Goal: Task Accomplishment & Management: Complete application form

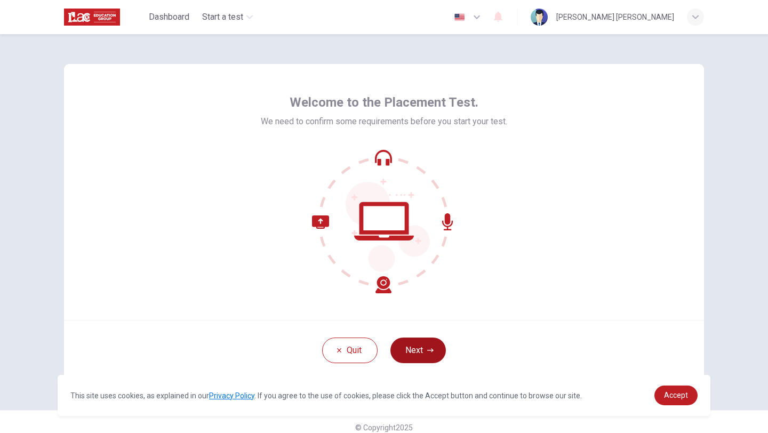
click at [423, 355] on button "Next" at bounding box center [418, 351] width 55 height 26
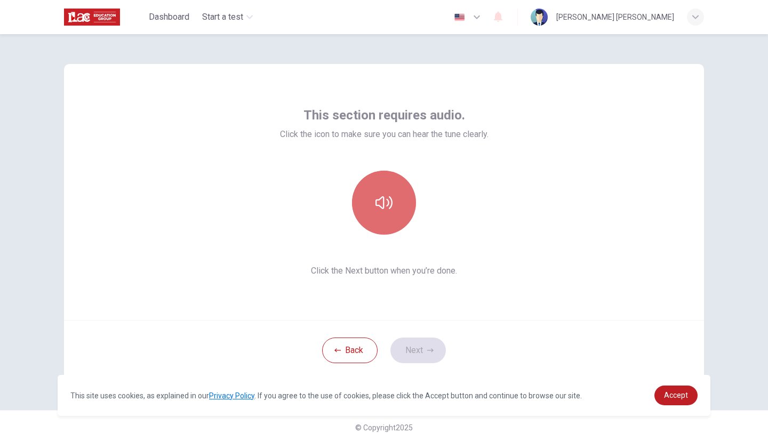
click at [392, 202] on icon "button" at bounding box center [384, 202] width 17 height 13
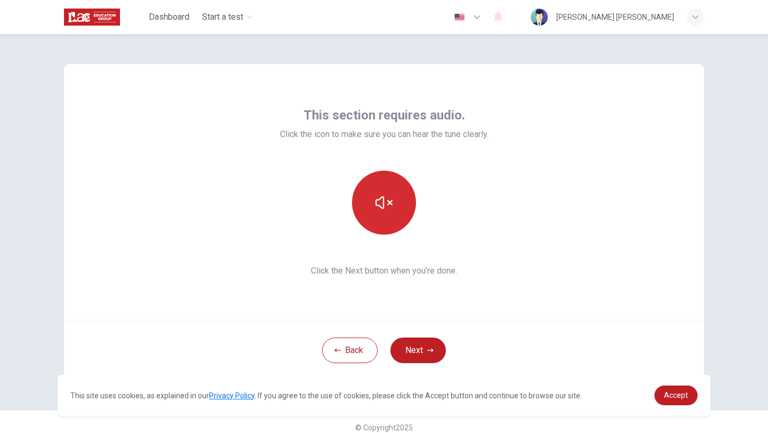
click at [379, 219] on button "button" at bounding box center [384, 203] width 64 height 64
click at [400, 179] on button "button" at bounding box center [384, 203] width 64 height 64
click at [434, 347] on button "Next" at bounding box center [418, 351] width 55 height 26
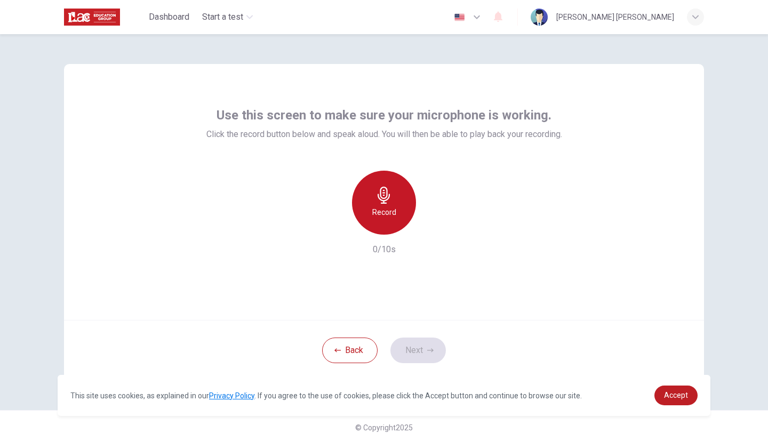
click at [382, 206] on h6 "Record" at bounding box center [384, 212] width 24 height 13
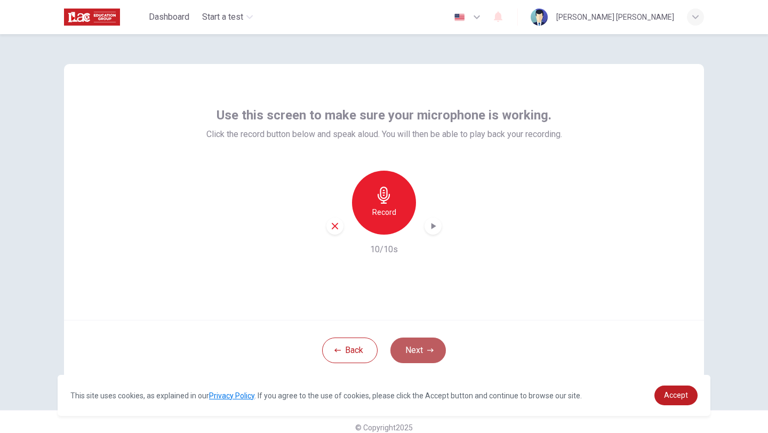
click at [421, 357] on button "Next" at bounding box center [418, 351] width 55 height 26
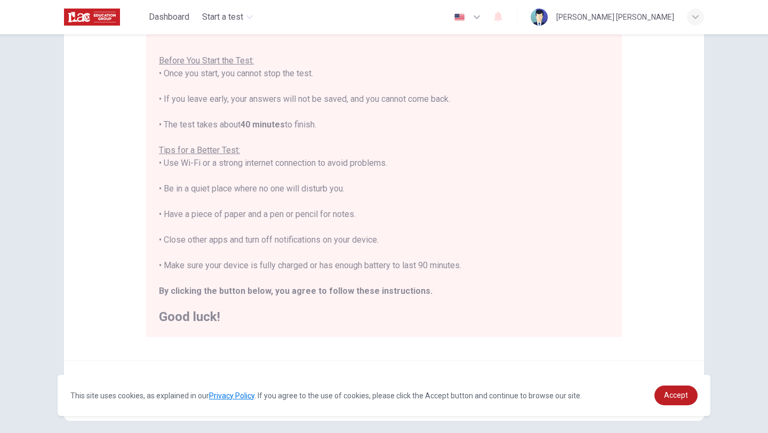
scroll to position [113, 0]
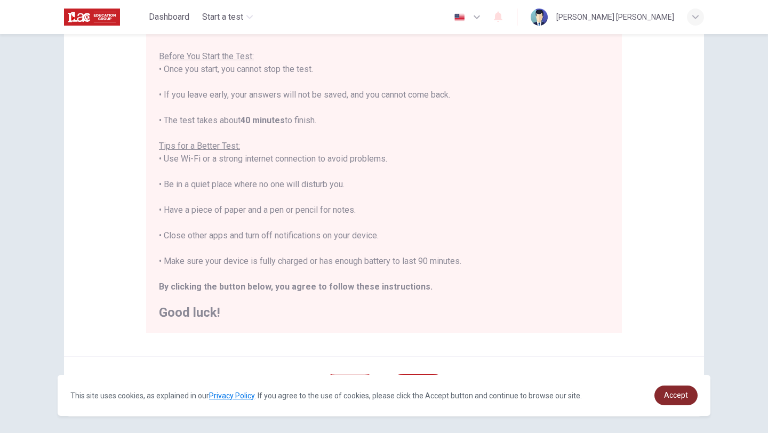
click at [670, 395] on span "Accept" at bounding box center [676, 395] width 24 height 9
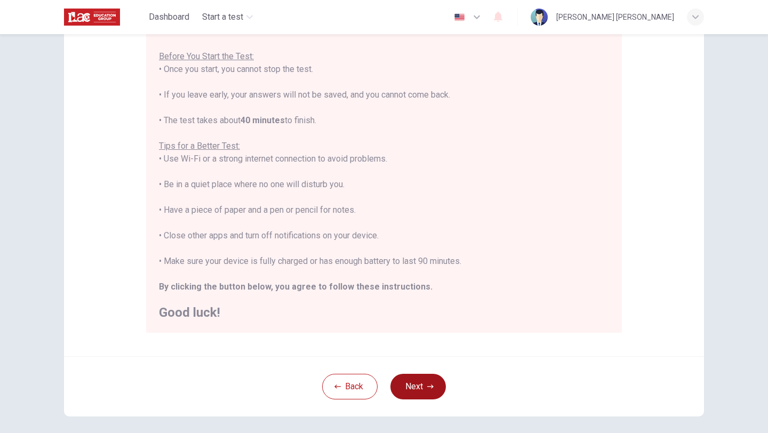
click at [416, 388] on button "Next" at bounding box center [418, 387] width 55 height 26
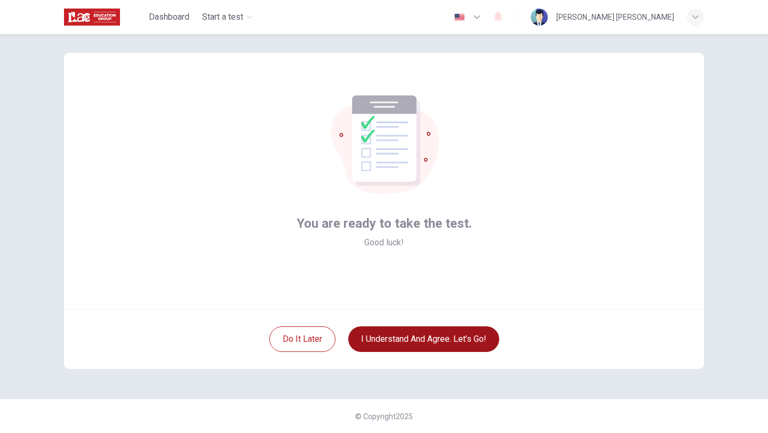
scroll to position [11, 0]
click at [430, 336] on button "I understand and agree. Let’s go!" at bounding box center [423, 340] width 151 height 26
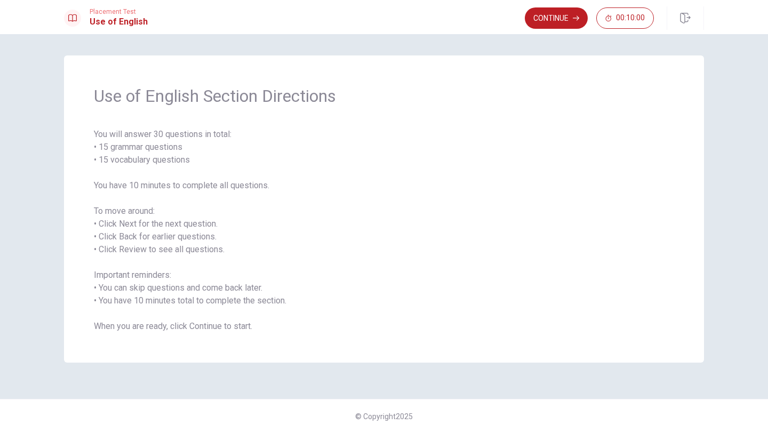
click at [562, 35] on div "Use of English Section Directions You will answer 30 questions in total: • 15 g…" at bounding box center [384, 233] width 768 height 399
click at [554, 17] on button "Continue" at bounding box center [556, 17] width 63 height 21
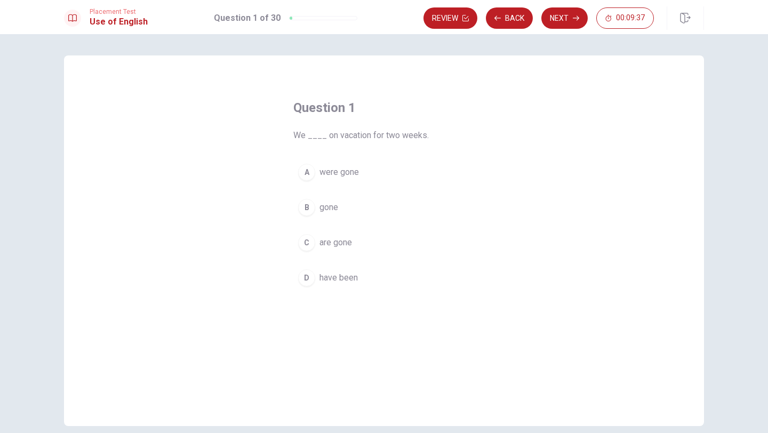
click at [308, 278] on div "D" at bounding box center [306, 277] width 17 height 17
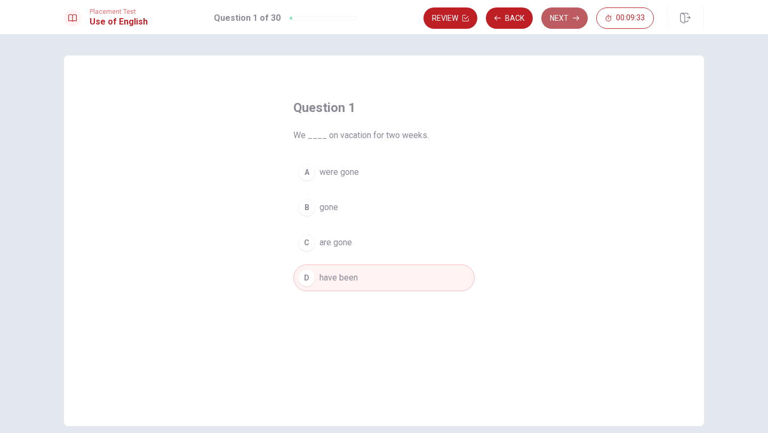
click at [559, 25] on button "Next" at bounding box center [565, 17] width 46 height 21
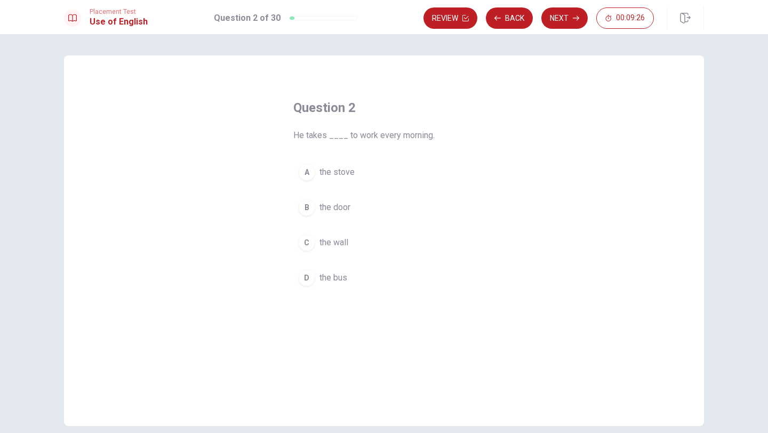
click at [305, 281] on div "D" at bounding box center [306, 277] width 17 height 17
click at [561, 14] on button "Next" at bounding box center [565, 17] width 46 height 21
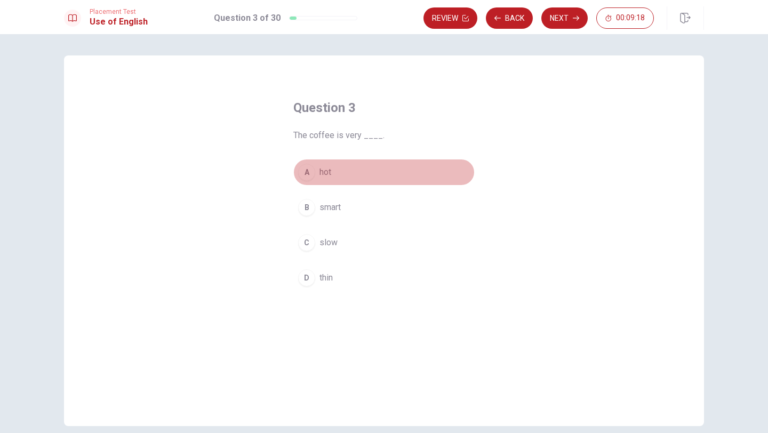
click at [307, 176] on div "A" at bounding box center [306, 172] width 17 height 17
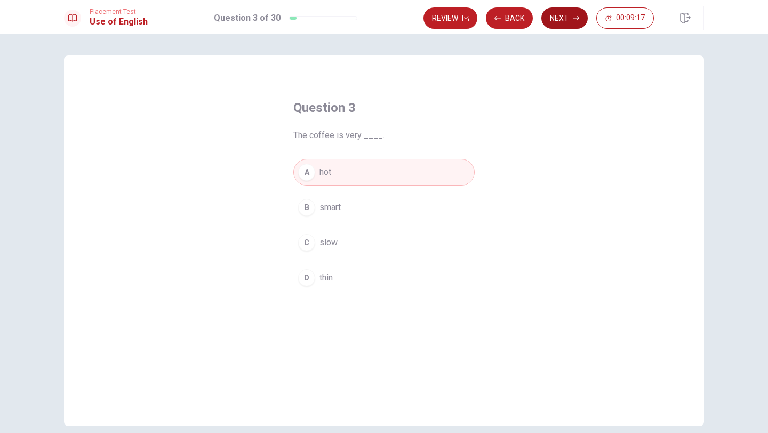
click at [579, 19] on icon "button" at bounding box center [576, 18] width 6 height 6
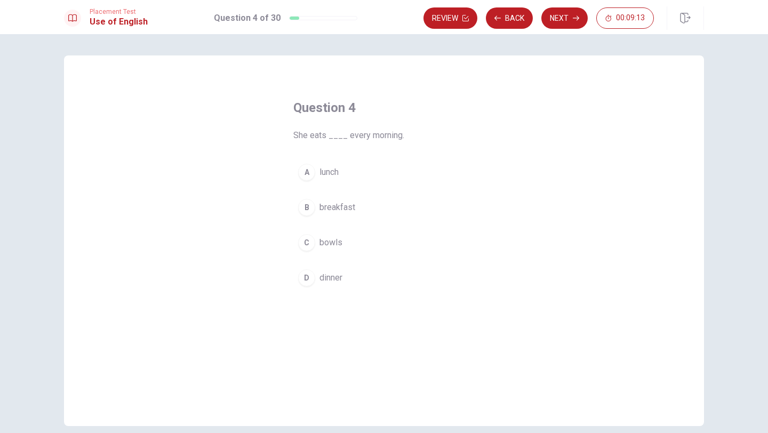
click at [307, 210] on div "B" at bounding box center [306, 207] width 17 height 17
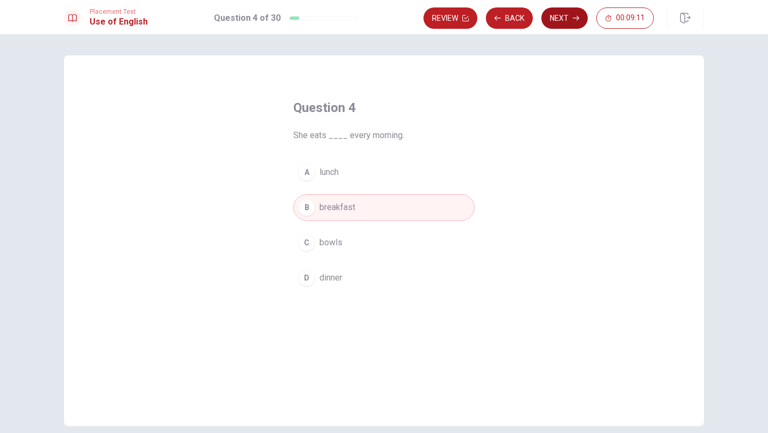
click at [559, 22] on button "Next" at bounding box center [565, 17] width 46 height 21
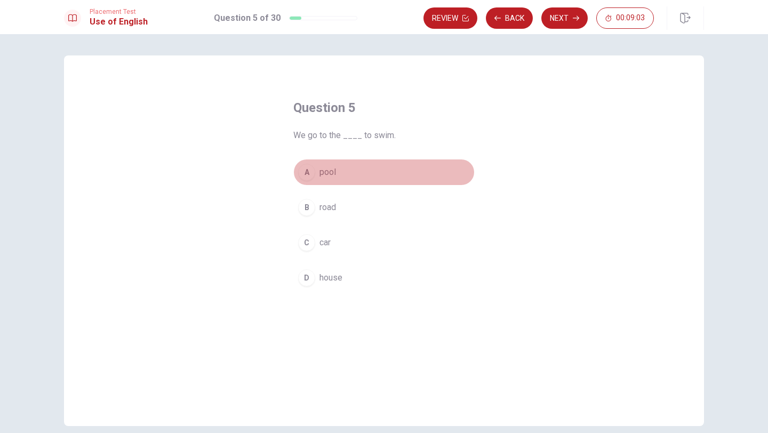
click at [305, 172] on div "A" at bounding box center [306, 172] width 17 height 17
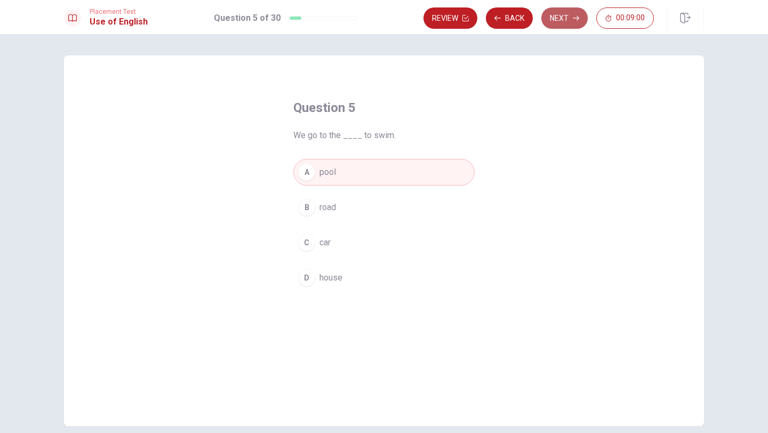
click at [571, 19] on button "Next" at bounding box center [565, 17] width 46 height 21
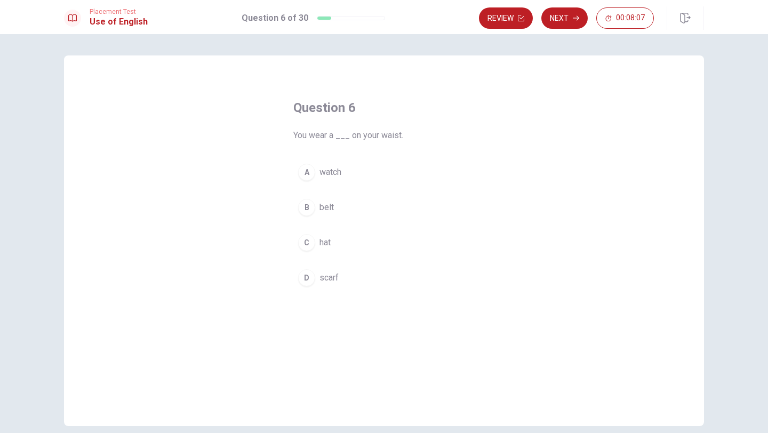
click at [327, 206] on span "belt" at bounding box center [327, 207] width 14 height 13
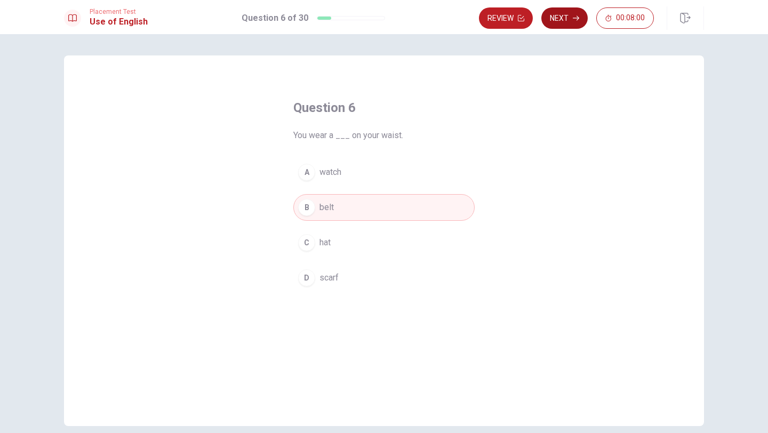
click at [573, 19] on icon "button" at bounding box center [576, 18] width 6 height 6
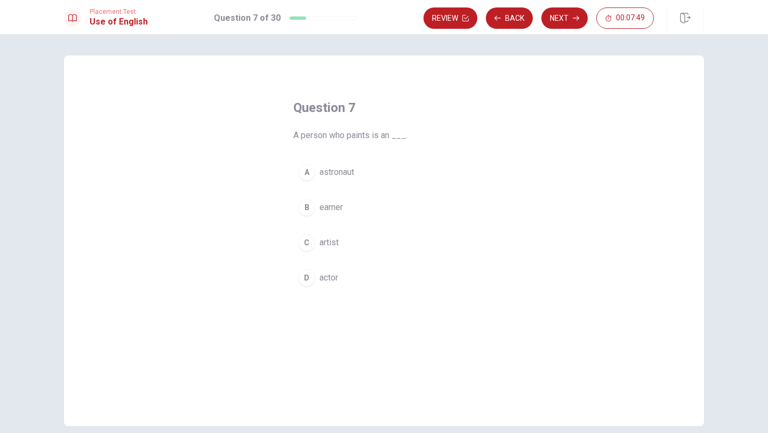
click at [349, 243] on button "C artist" at bounding box center [383, 242] width 181 height 27
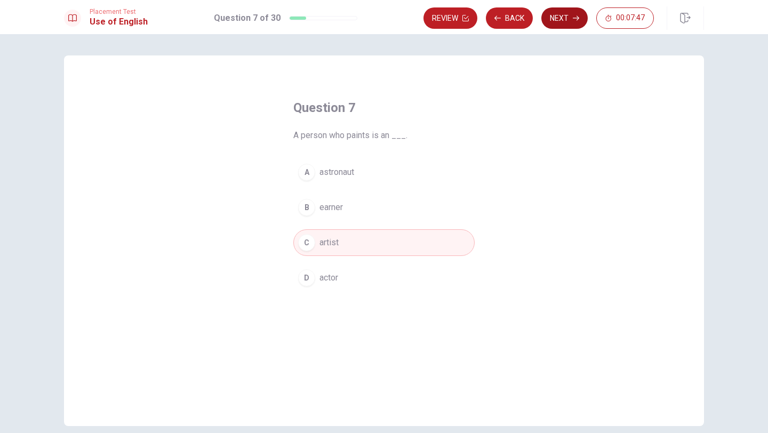
click at [565, 24] on button "Next" at bounding box center [565, 17] width 46 height 21
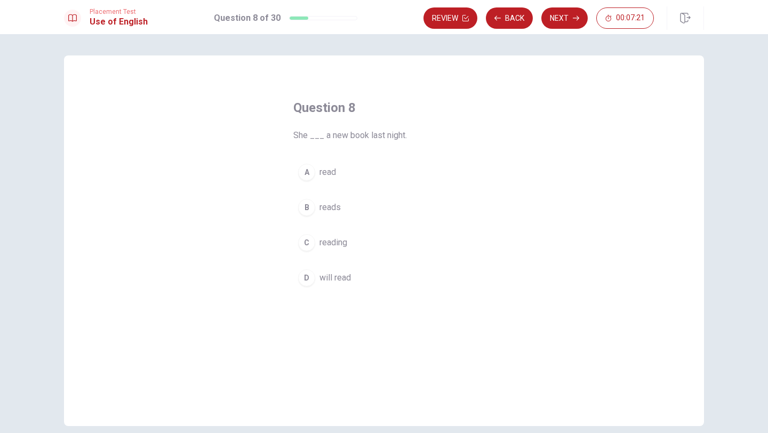
click at [338, 280] on span "will read" at bounding box center [335, 278] width 31 height 13
click at [344, 204] on button "B reads" at bounding box center [383, 207] width 181 height 27
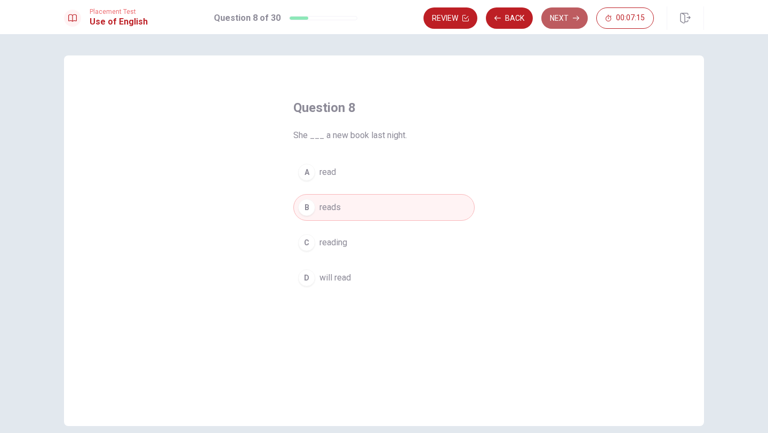
click at [561, 21] on button "Next" at bounding box center [565, 17] width 46 height 21
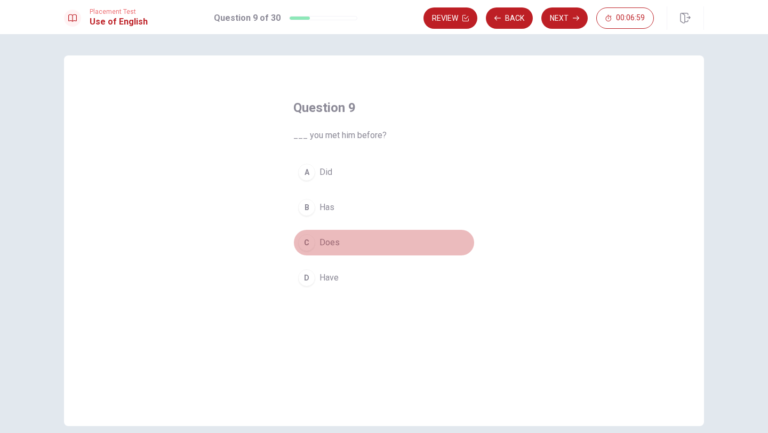
click at [325, 243] on span "Does" at bounding box center [330, 242] width 20 height 13
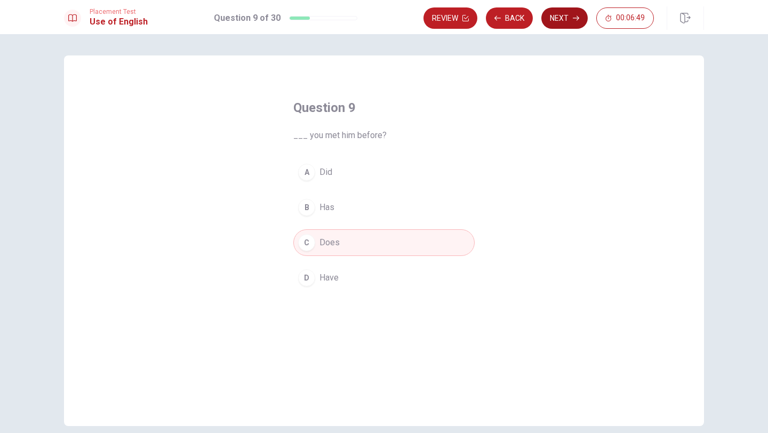
click at [570, 24] on button "Next" at bounding box center [565, 17] width 46 height 21
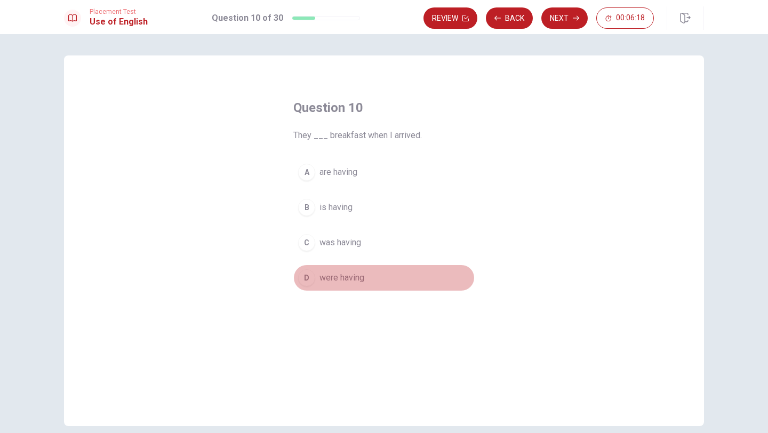
click at [337, 280] on span "were having" at bounding box center [342, 278] width 45 height 13
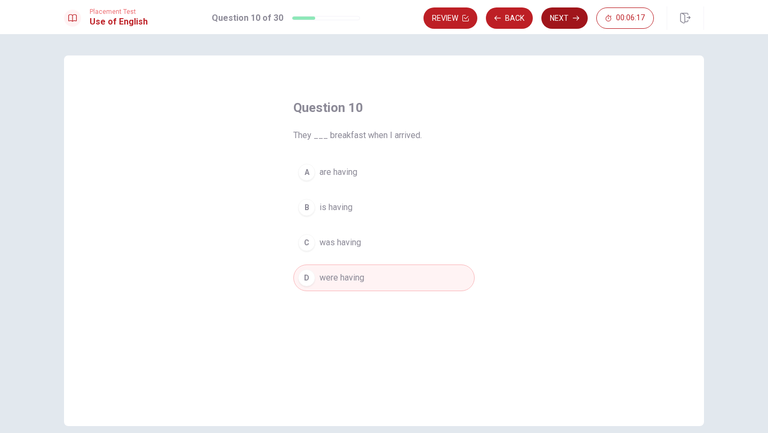
click at [556, 18] on button "Next" at bounding box center [565, 17] width 46 height 21
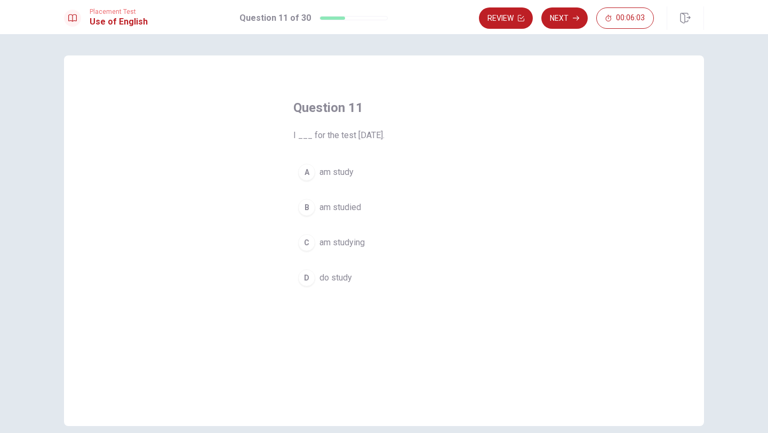
click at [364, 226] on div "A am study B am studied C am studying D do study" at bounding box center [383, 225] width 181 height 132
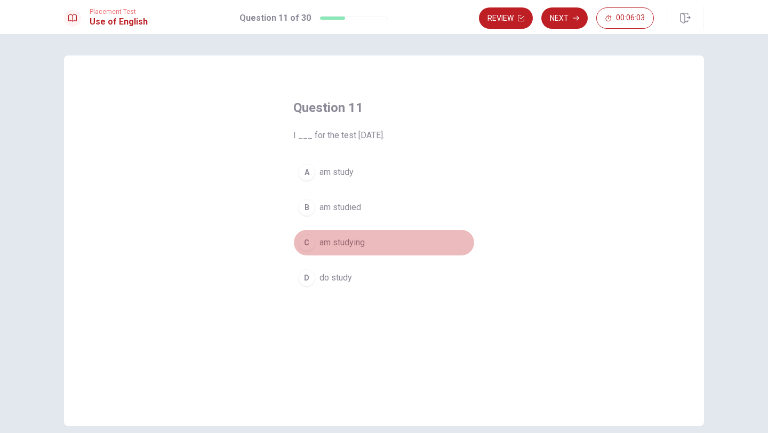
click at [348, 247] on span "am studying" at bounding box center [342, 242] width 45 height 13
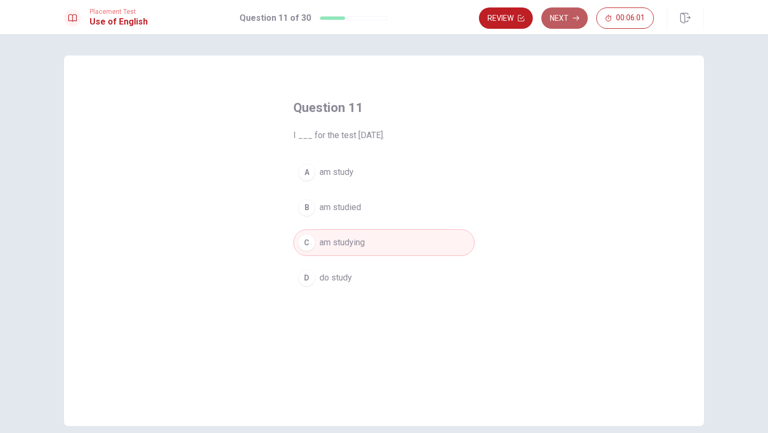
click at [568, 16] on button "Next" at bounding box center [565, 17] width 46 height 21
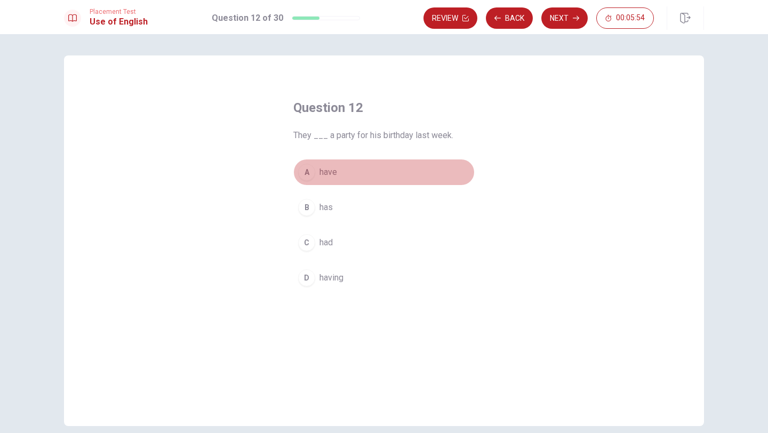
click at [340, 173] on button "A have" at bounding box center [383, 172] width 181 height 27
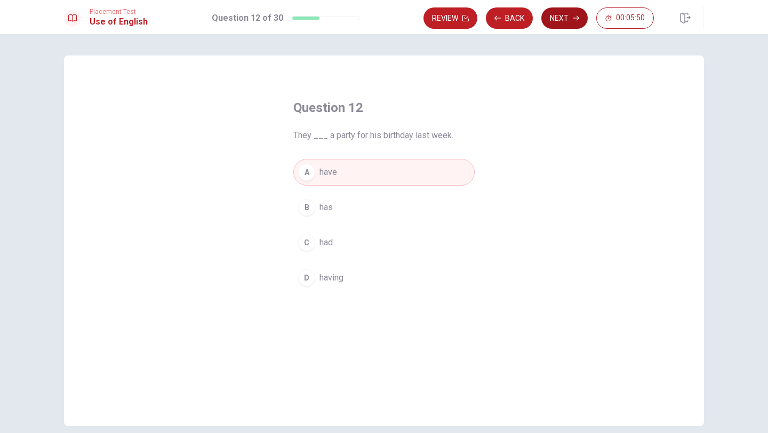
click at [565, 18] on button "Next" at bounding box center [565, 17] width 46 height 21
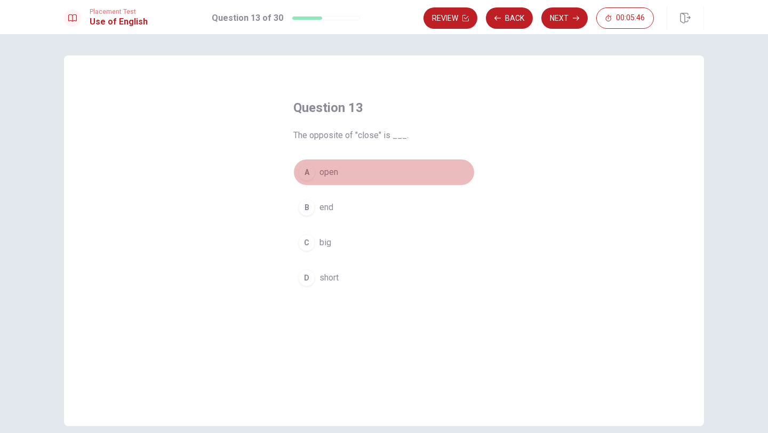
click at [337, 171] on span "open" at bounding box center [329, 172] width 19 height 13
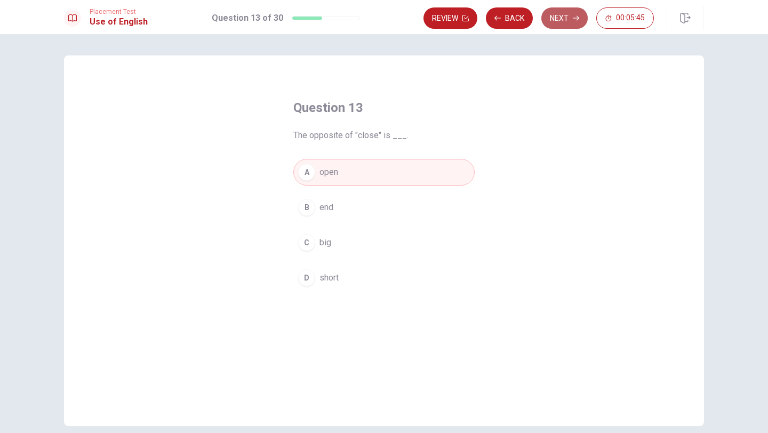
click at [559, 15] on button "Next" at bounding box center [565, 17] width 46 height 21
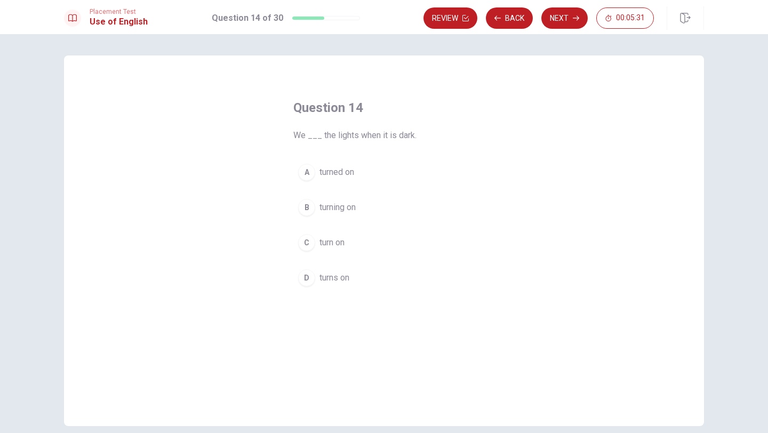
click at [344, 243] on span "turn on" at bounding box center [332, 242] width 25 height 13
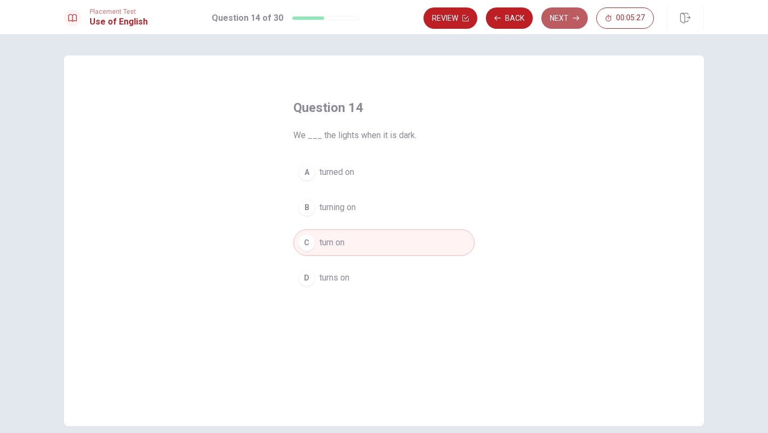
click at [558, 22] on button "Next" at bounding box center [565, 17] width 46 height 21
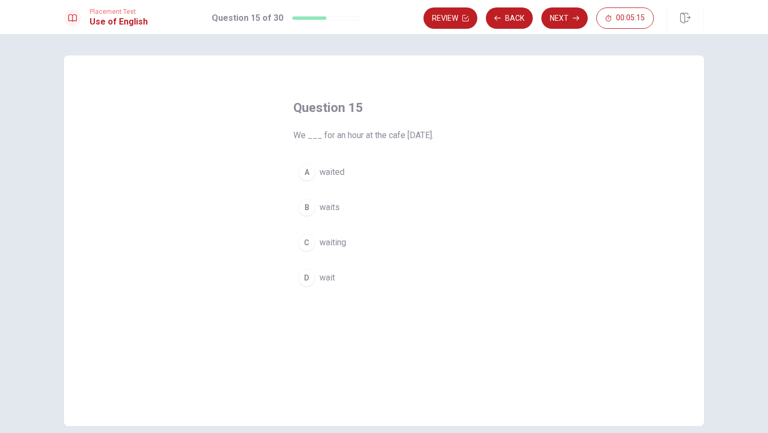
click at [332, 176] on span "waited" at bounding box center [332, 172] width 25 height 13
click at [569, 22] on button "Next" at bounding box center [565, 17] width 46 height 21
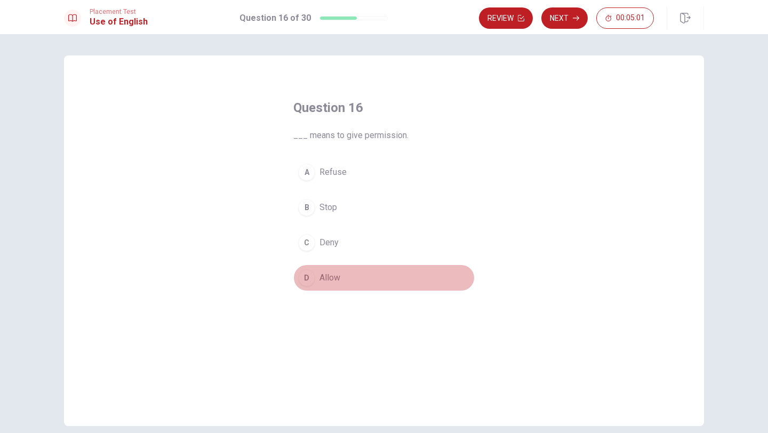
click at [339, 280] on span "Allow" at bounding box center [330, 278] width 21 height 13
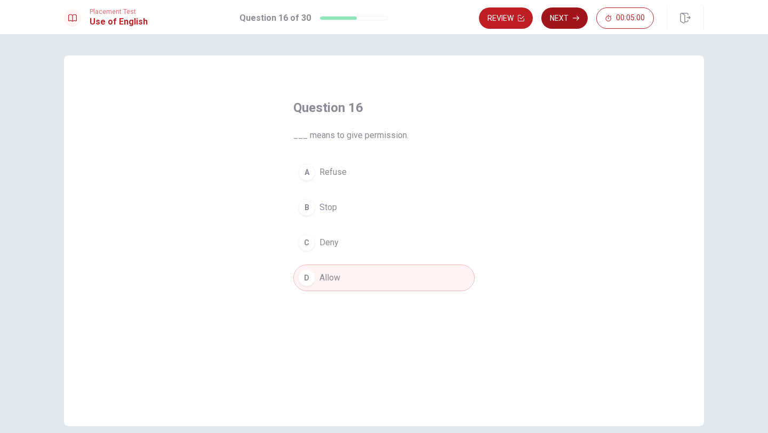
click at [568, 24] on button "Next" at bounding box center [565, 17] width 46 height 21
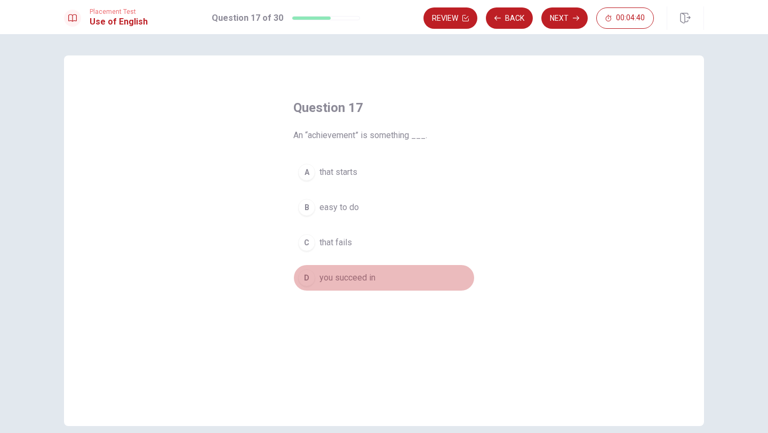
click at [338, 280] on span "you succeed in" at bounding box center [348, 278] width 56 height 13
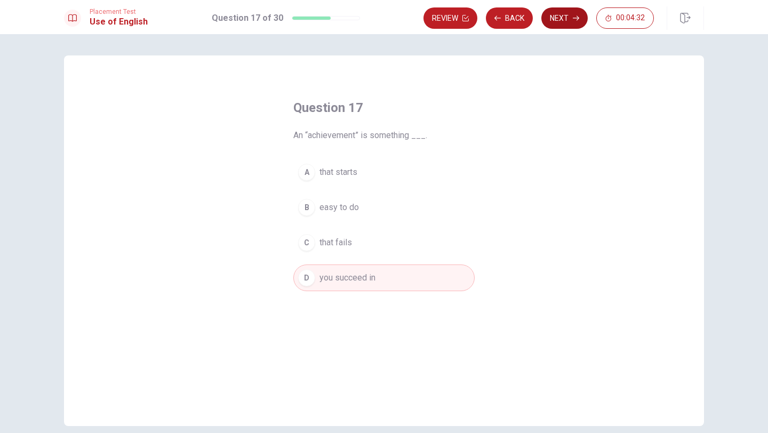
click at [556, 18] on button "Next" at bounding box center [565, 17] width 46 height 21
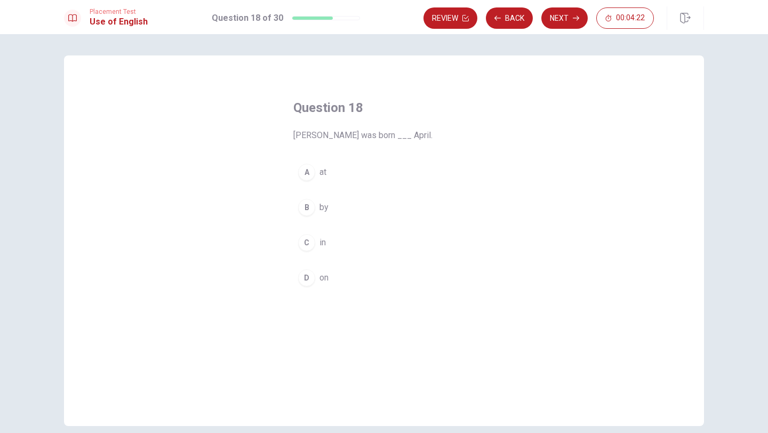
click at [327, 279] on span "on" at bounding box center [324, 278] width 9 height 13
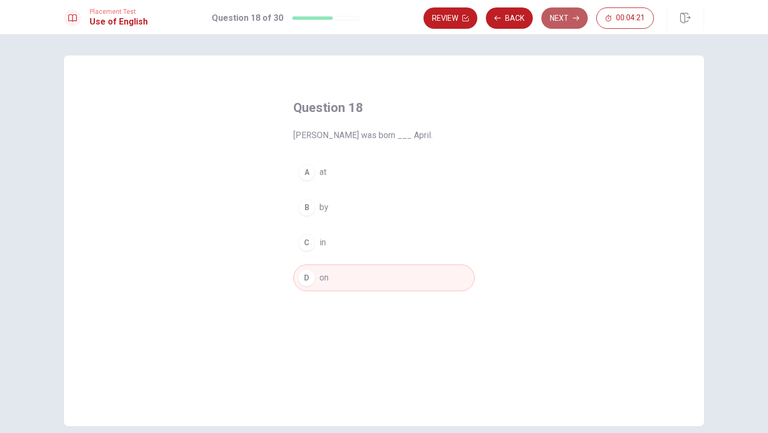
click at [550, 18] on button "Next" at bounding box center [565, 17] width 46 height 21
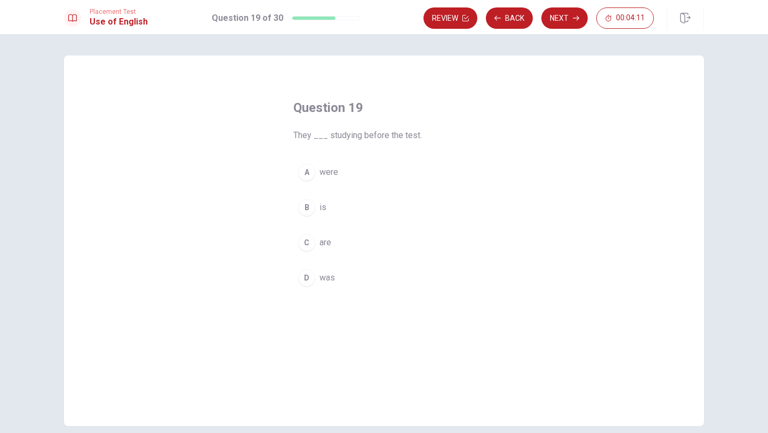
click at [315, 170] on div "A" at bounding box center [306, 172] width 17 height 17
click at [333, 243] on button "C are" at bounding box center [383, 242] width 181 height 27
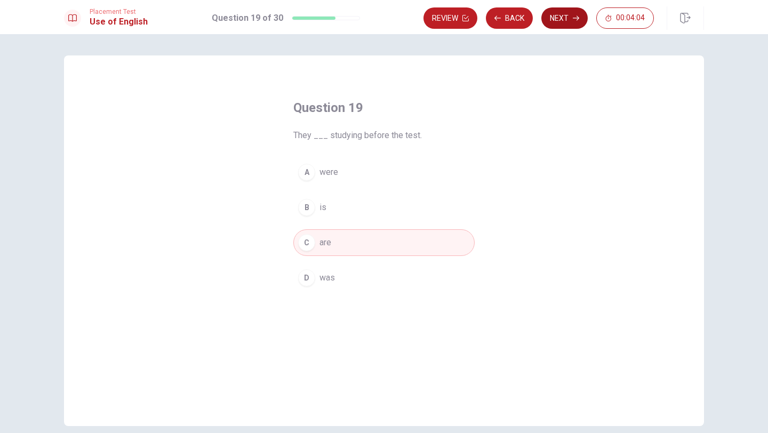
click at [565, 21] on button "Next" at bounding box center [565, 17] width 46 height 21
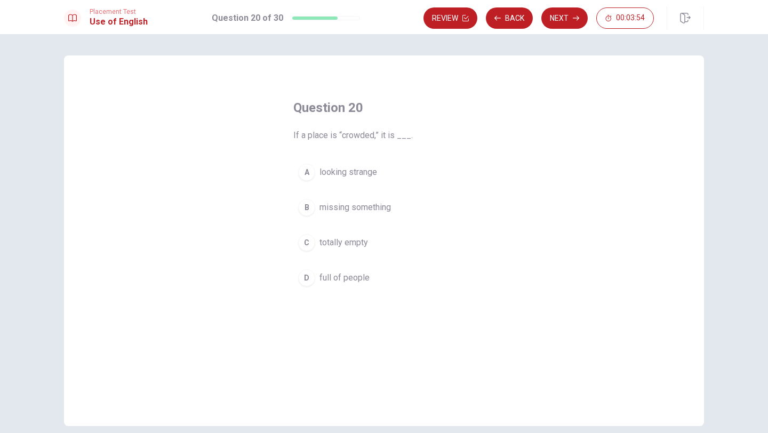
click at [342, 282] on span "full of people" at bounding box center [345, 278] width 50 height 13
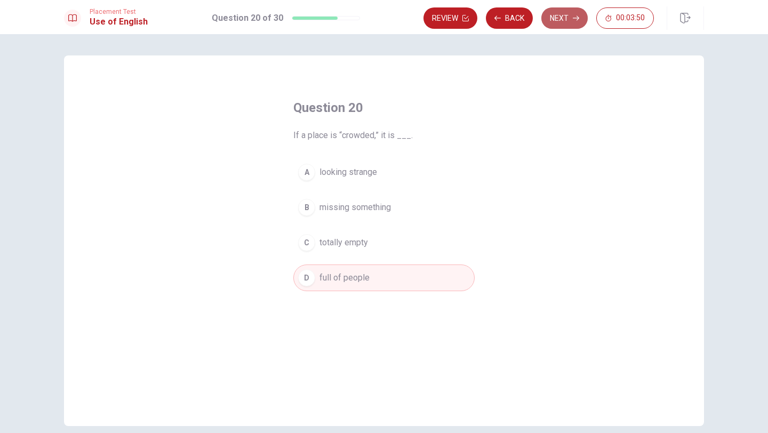
click at [561, 25] on button "Next" at bounding box center [565, 17] width 46 height 21
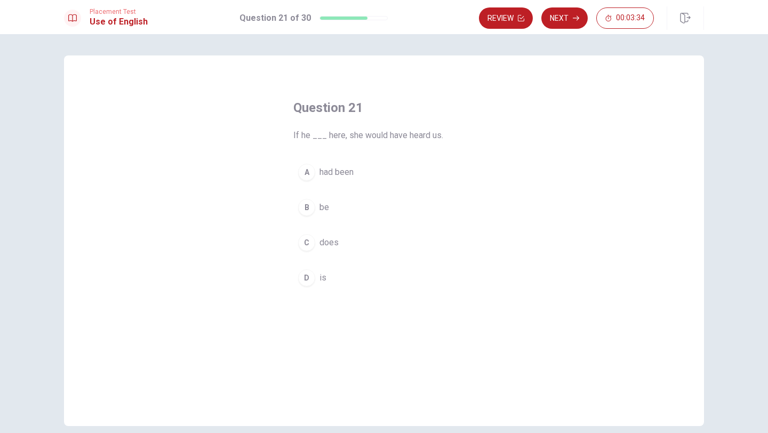
click at [336, 174] on span "had been" at bounding box center [337, 172] width 34 height 13
click at [561, 17] on button "Next" at bounding box center [565, 17] width 46 height 21
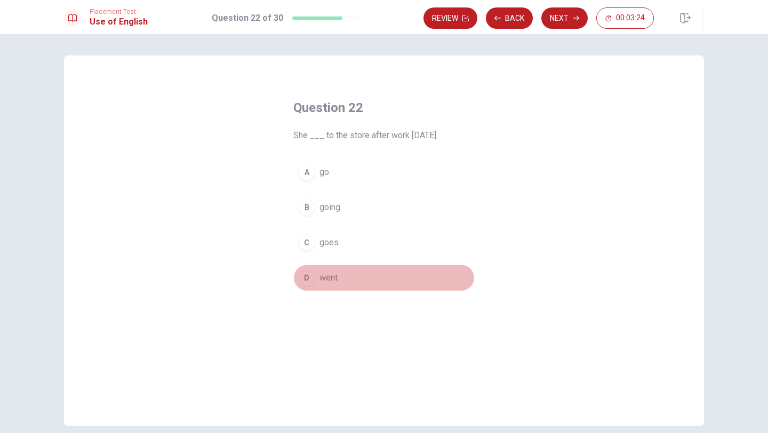
click at [320, 281] on span "went" at bounding box center [329, 278] width 18 height 13
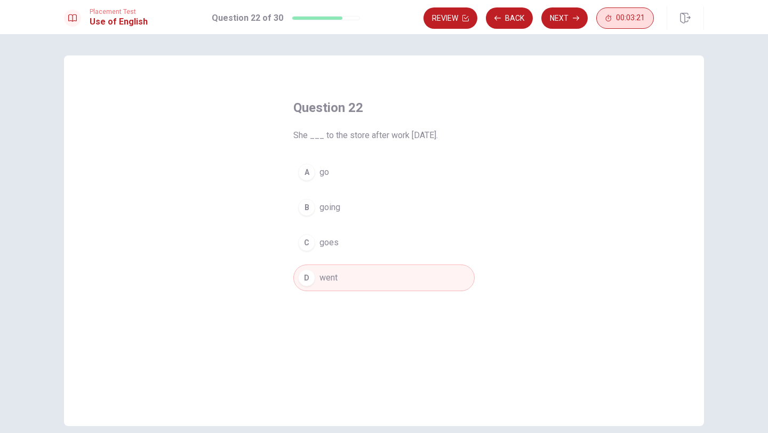
click at [614, 20] on button "00:03:21" at bounding box center [626, 17] width 58 height 21
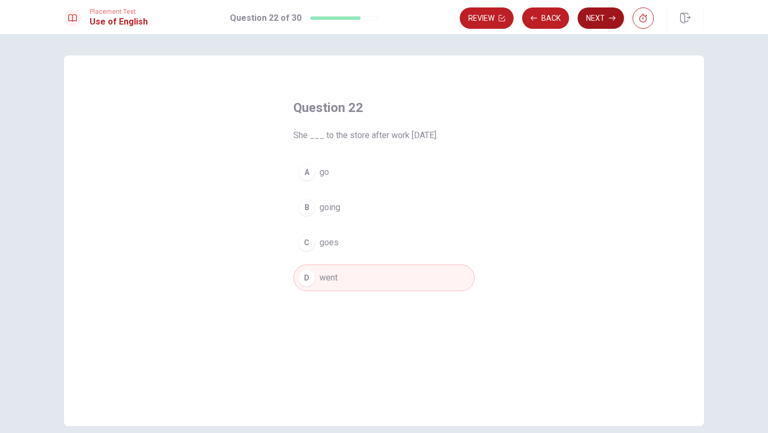
click at [601, 25] on button "Next" at bounding box center [601, 17] width 46 height 21
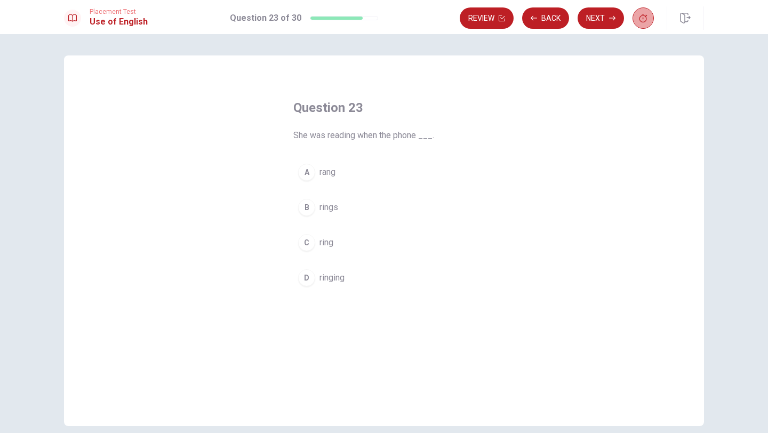
click at [647, 25] on button "button" at bounding box center [643, 17] width 21 height 21
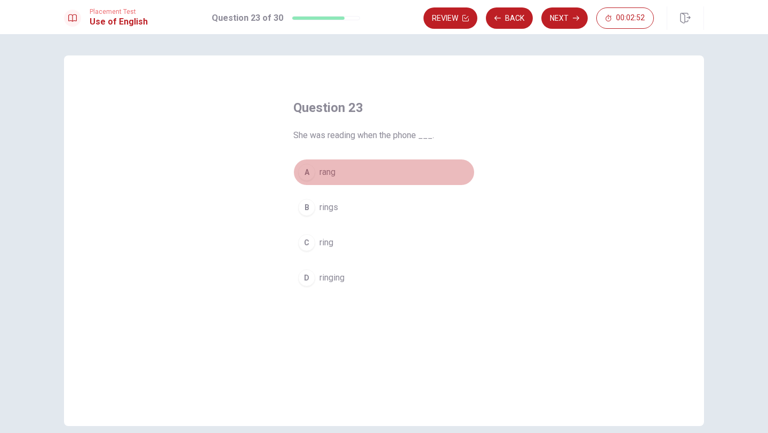
click at [324, 171] on span "rang" at bounding box center [328, 172] width 16 height 13
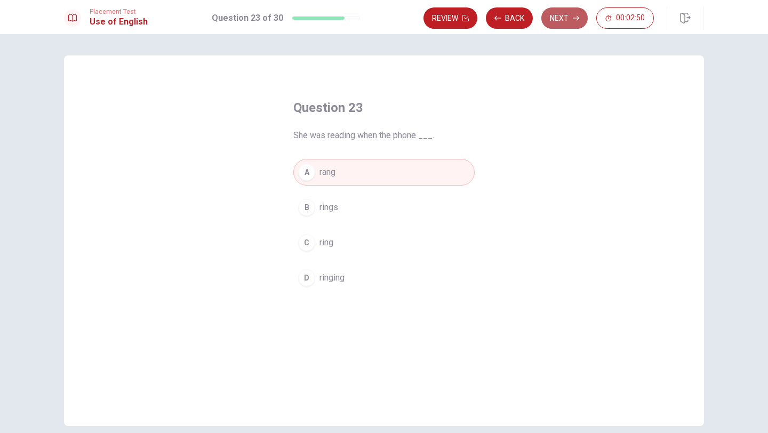
click at [566, 22] on button "Next" at bounding box center [565, 17] width 46 height 21
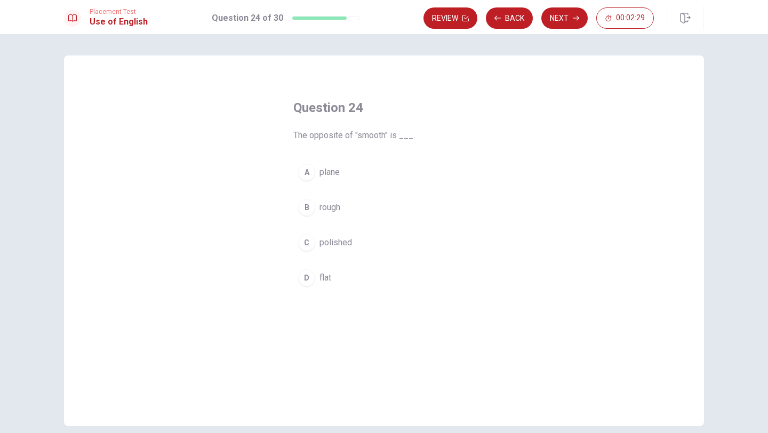
click at [328, 215] on button "B rough" at bounding box center [383, 207] width 181 height 27
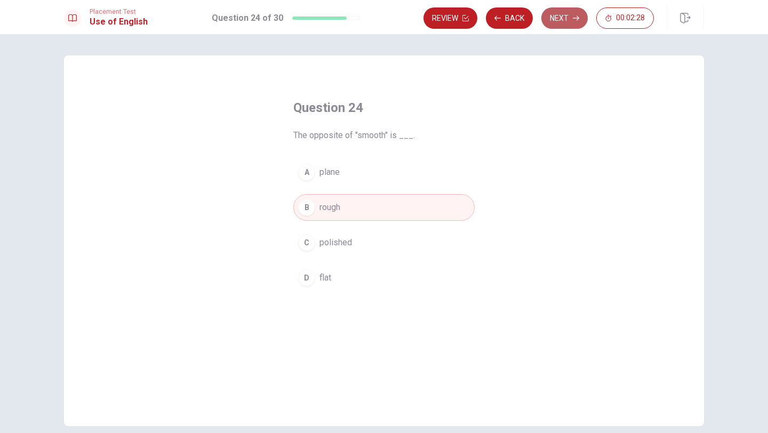
click at [554, 22] on button "Next" at bounding box center [565, 17] width 46 height 21
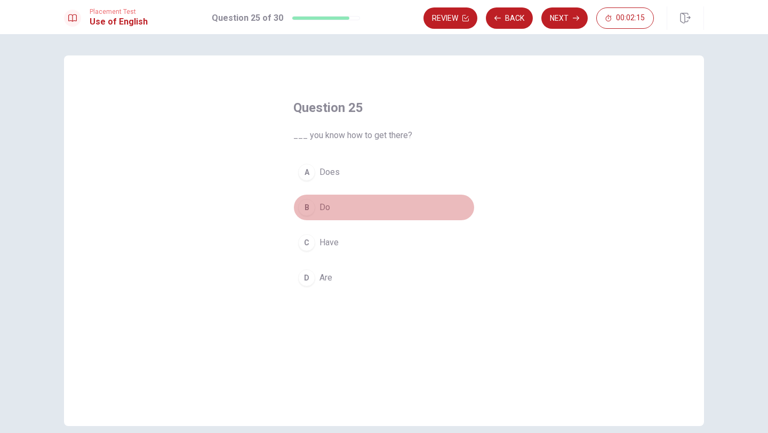
click at [329, 212] on span "Do" at bounding box center [325, 207] width 11 height 13
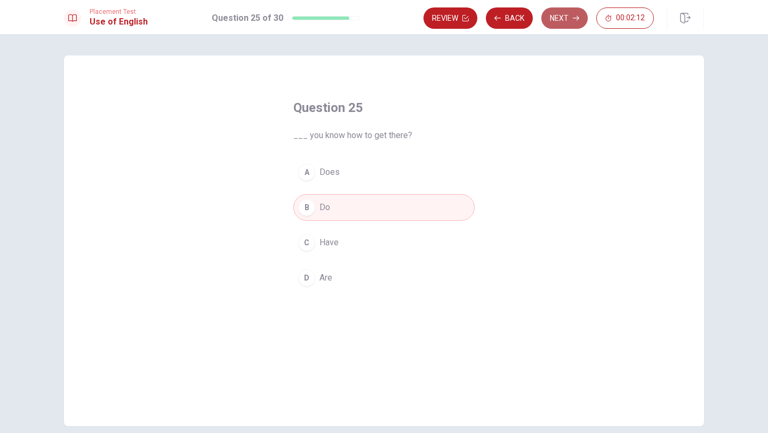
click at [564, 20] on button "Next" at bounding box center [565, 17] width 46 height 21
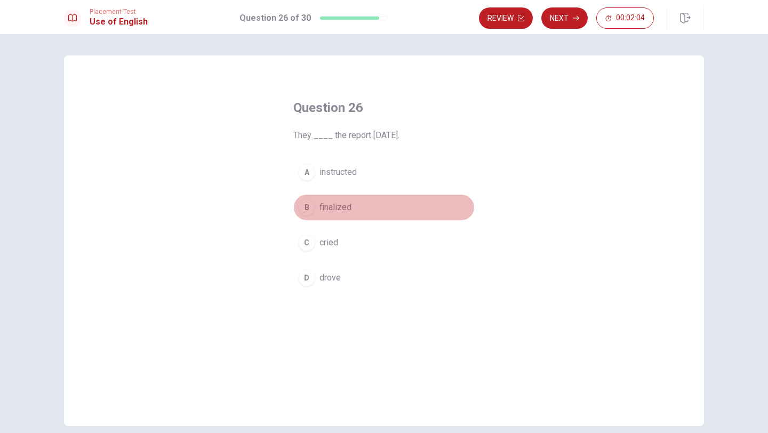
click at [340, 208] on span "finalized" at bounding box center [336, 207] width 32 height 13
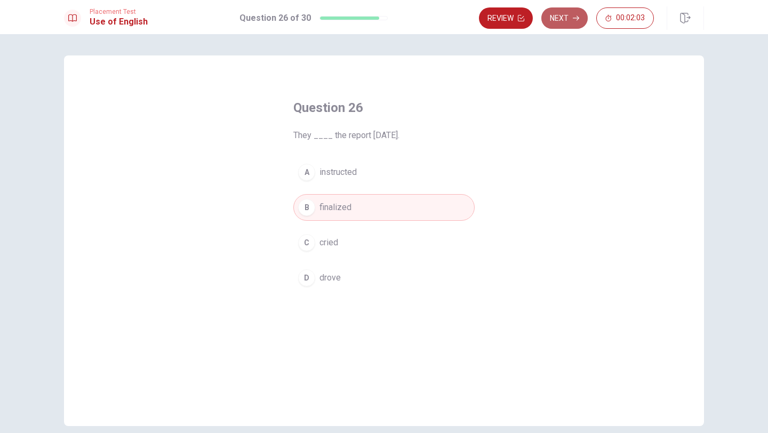
click at [554, 18] on button "Next" at bounding box center [565, 17] width 46 height 21
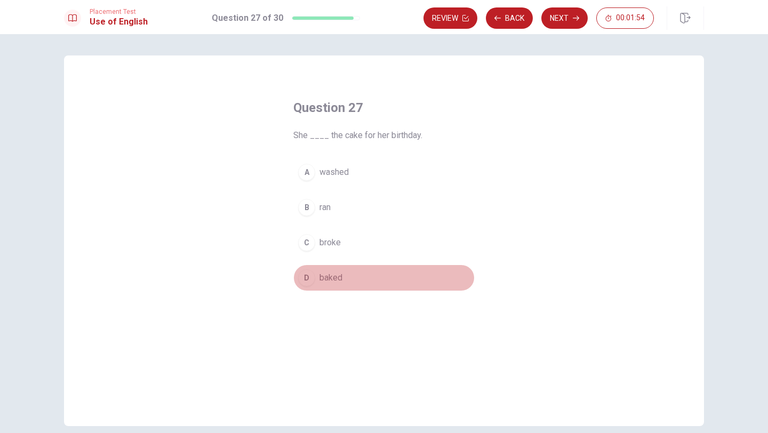
click at [328, 286] on button "D baked" at bounding box center [383, 278] width 181 height 27
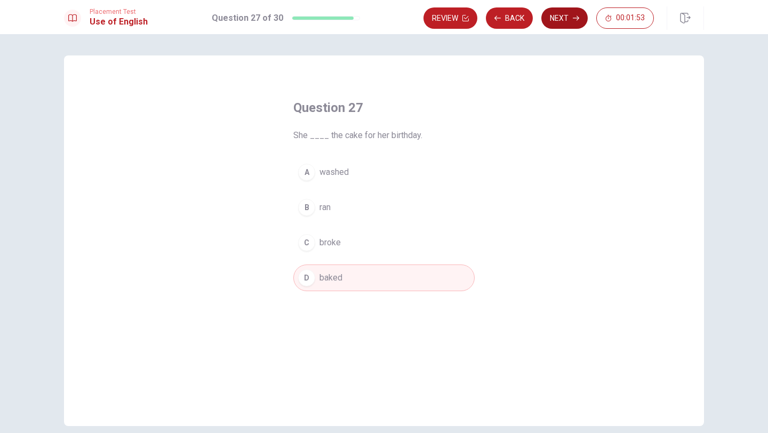
click at [569, 21] on button "Next" at bounding box center [565, 17] width 46 height 21
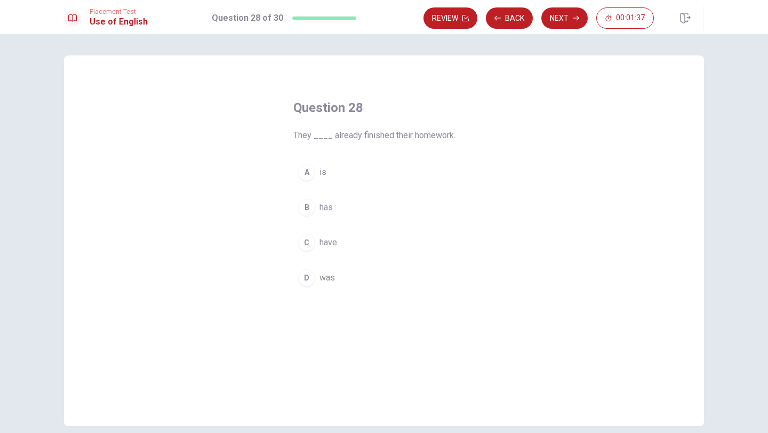
click at [335, 248] on span "have" at bounding box center [329, 242] width 18 height 13
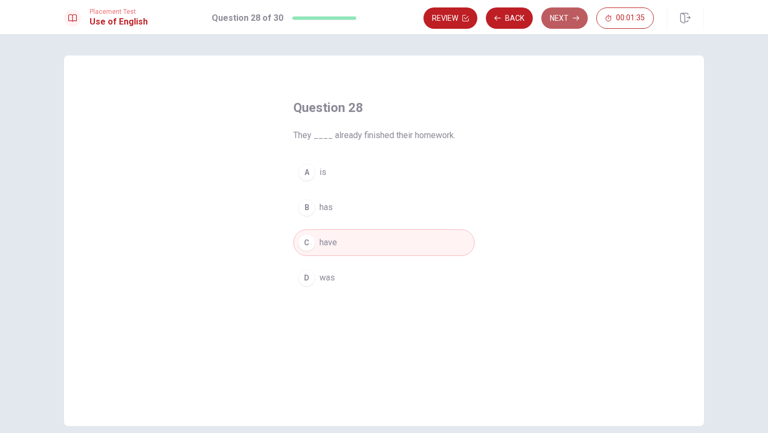
click at [567, 23] on button "Next" at bounding box center [565, 17] width 46 height 21
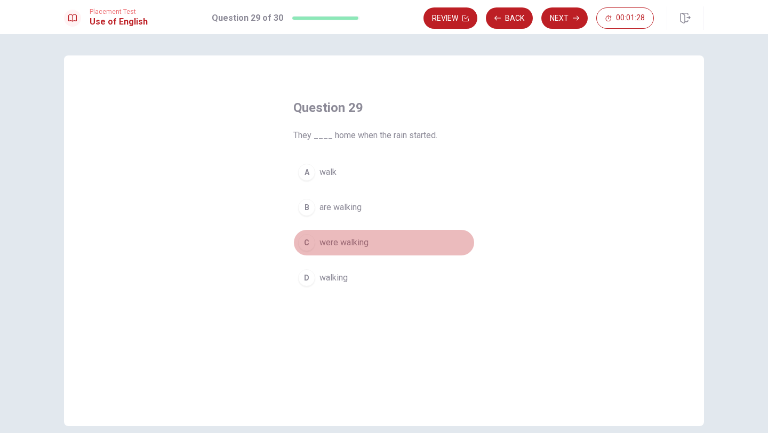
click at [348, 239] on span "were walking" at bounding box center [344, 242] width 49 height 13
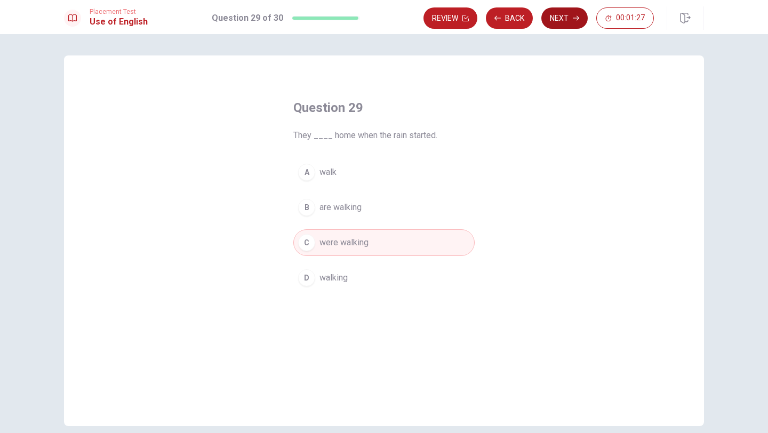
click at [558, 21] on button "Next" at bounding box center [565, 17] width 46 height 21
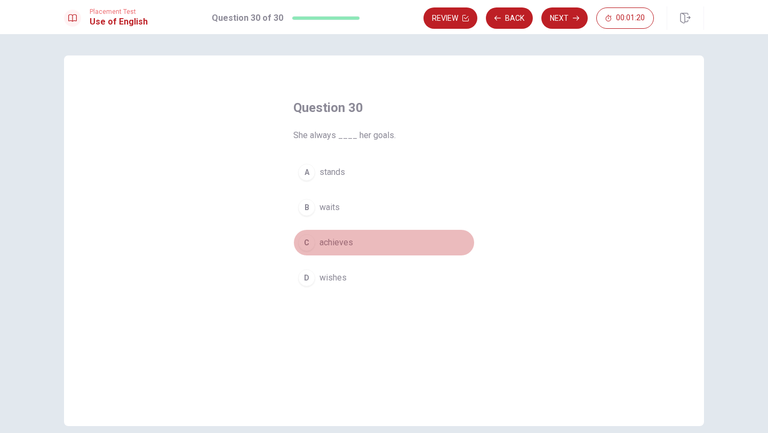
click at [328, 243] on span "achieves" at bounding box center [337, 242] width 34 height 13
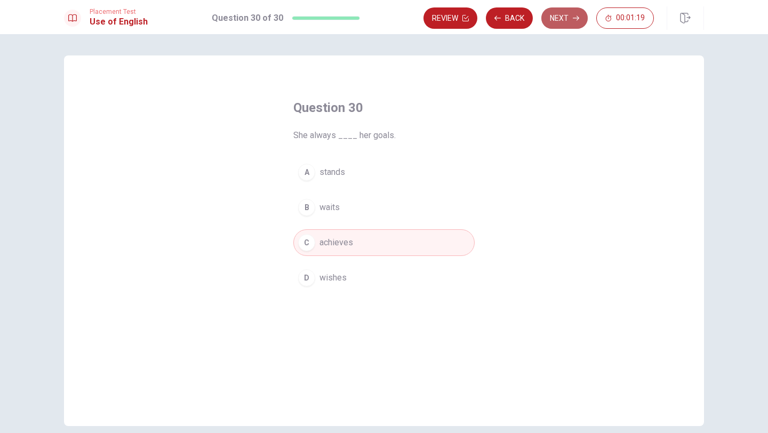
click at [564, 11] on button "Next" at bounding box center [565, 17] width 46 height 21
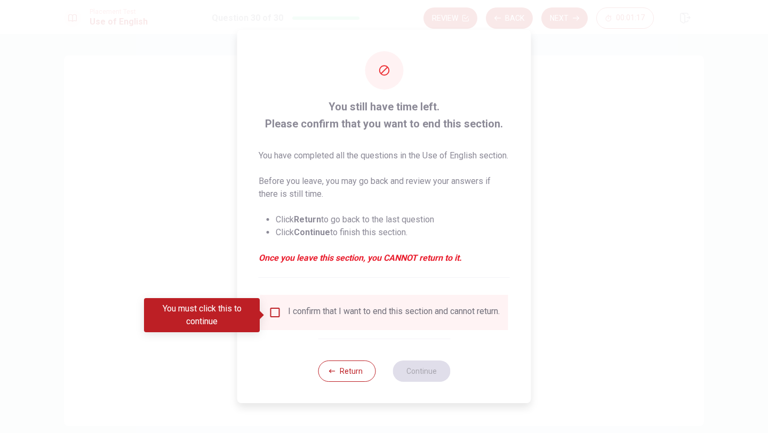
click at [278, 319] on input "You must click this to continue" at bounding box center [275, 312] width 13 height 13
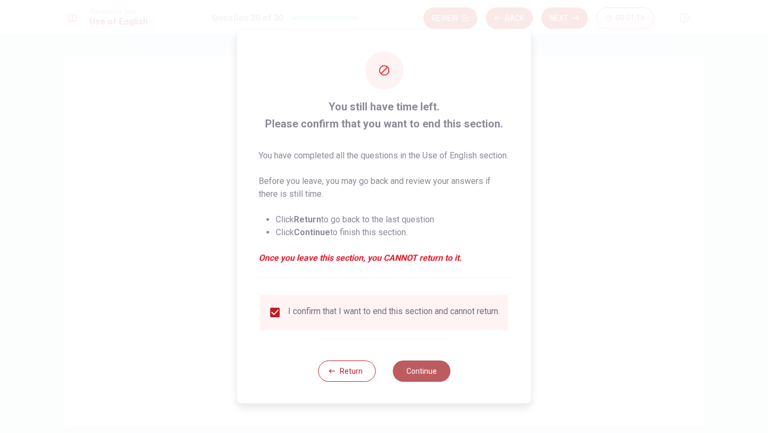
click at [414, 381] on button "Continue" at bounding box center [422, 371] width 58 height 21
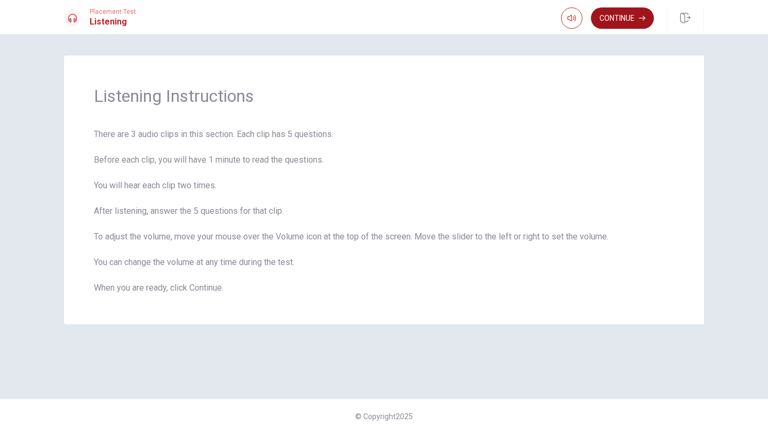
click at [621, 25] on button "Continue" at bounding box center [622, 17] width 63 height 21
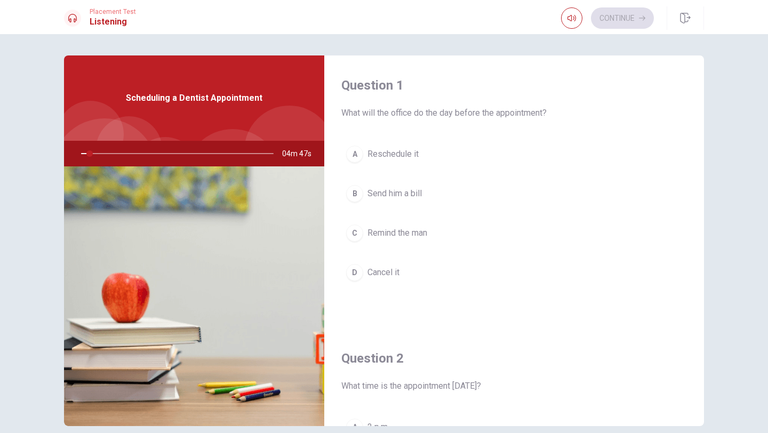
click at [688, 276] on div "Question 1 What will the office do the day before the appointment? A Reschedule…" at bounding box center [514, 191] width 380 height 273
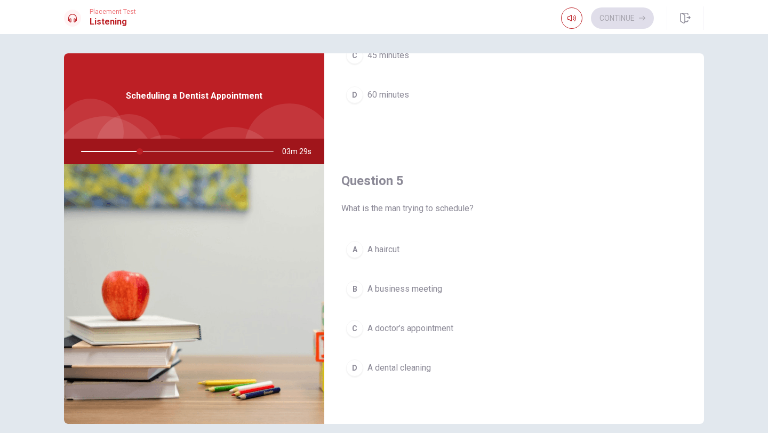
scroll to position [49, 0]
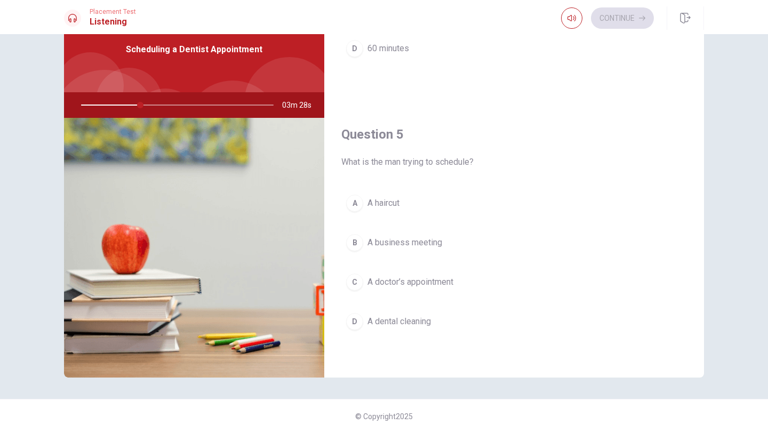
click at [410, 329] on button "D A dental cleaning" at bounding box center [514, 321] width 346 height 27
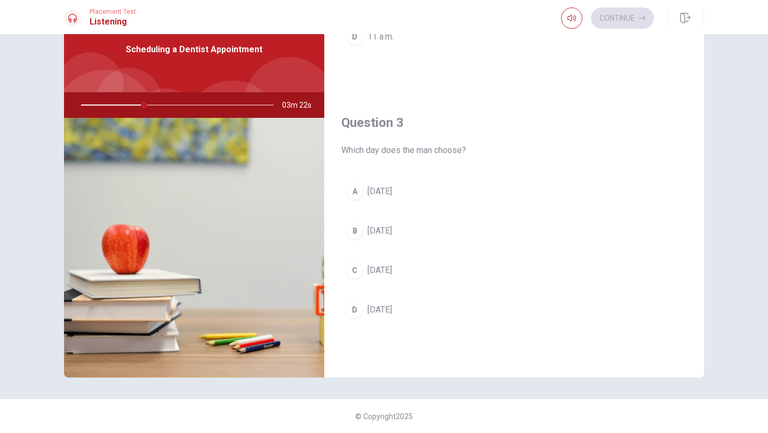
scroll to position [466, 0]
click at [390, 300] on span "[DATE]" at bounding box center [380, 304] width 25 height 13
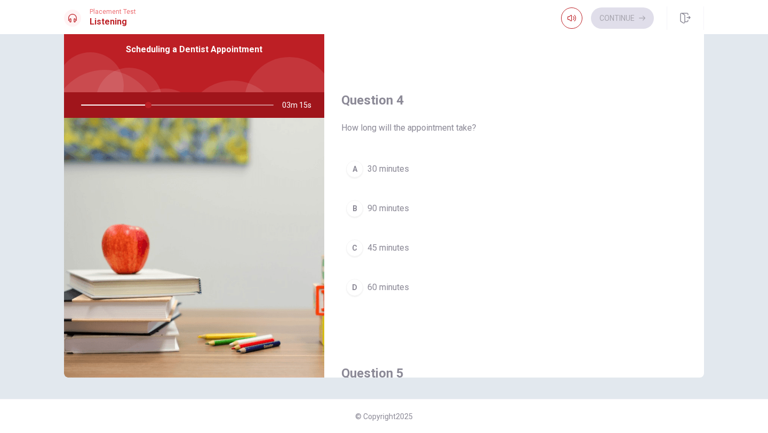
scroll to position [759, 0]
click at [396, 242] on span "45 minutes" at bounding box center [389, 245] width 42 height 13
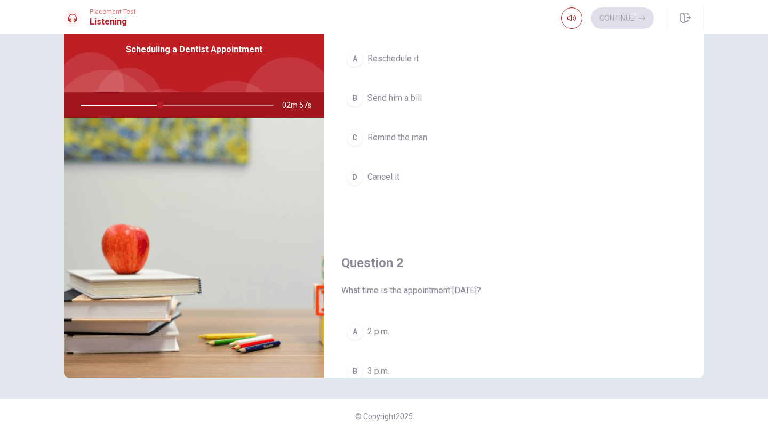
scroll to position [0, 0]
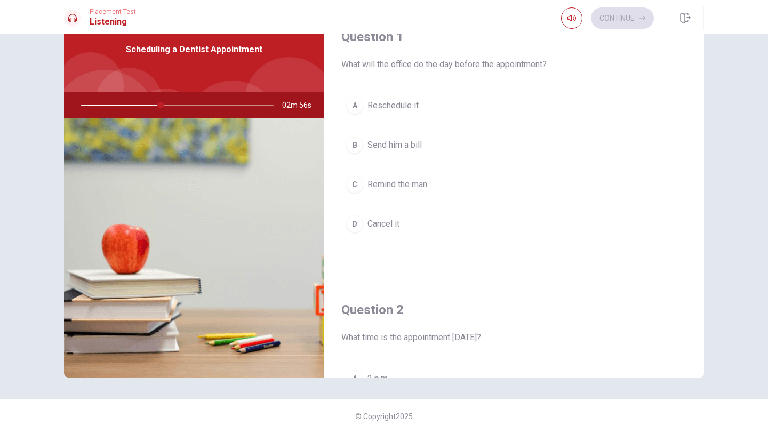
click at [418, 107] on span "Reschedule it" at bounding box center [393, 105] width 51 height 13
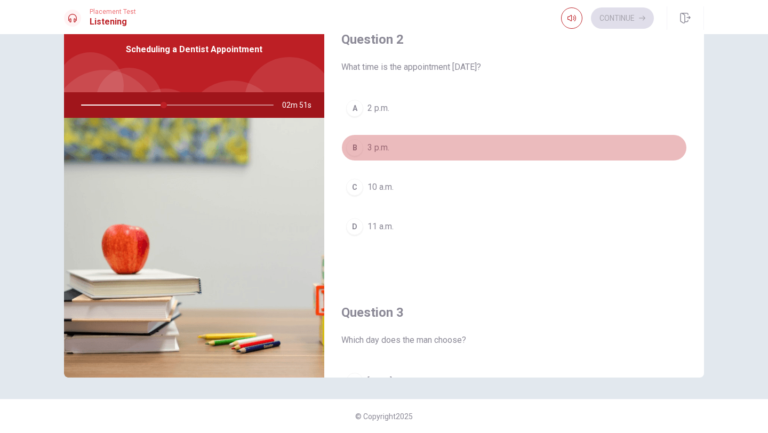
click at [387, 140] on button "B 3 p.m." at bounding box center [514, 147] width 346 height 27
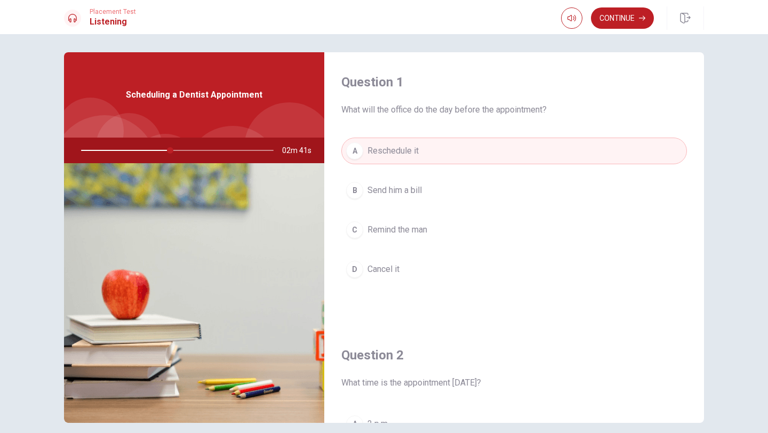
scroll to position [0, 0]
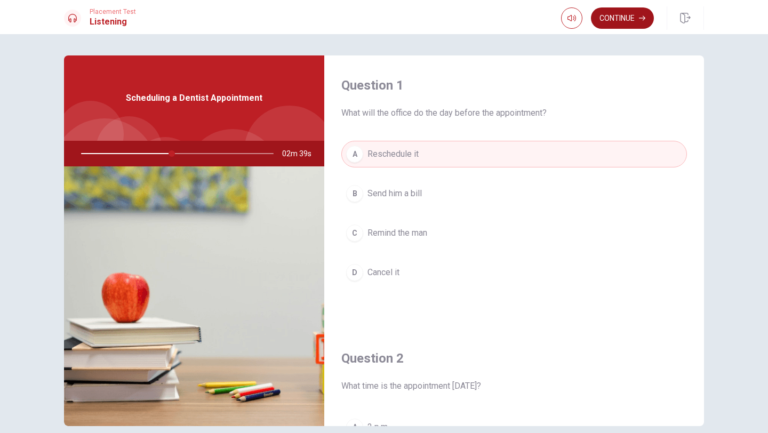
click at [623, 26] on button "Continue" at bounding box center [622, 17] width 63 height 21
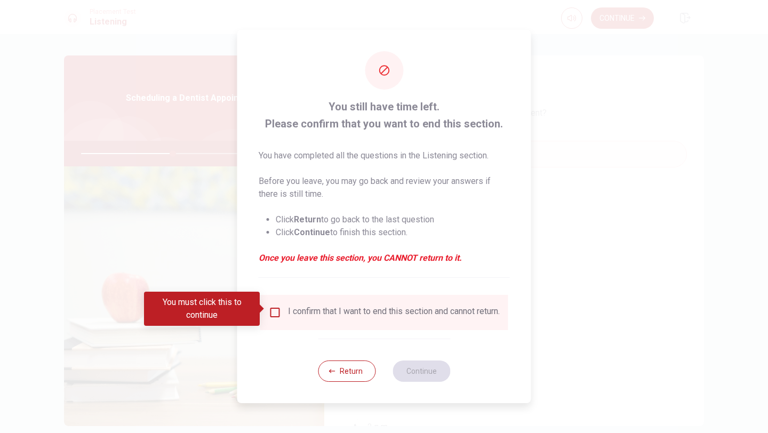
click at [274, 307] on input "You must click this to continue" at bounding box center [275, 312] width 13 height 13
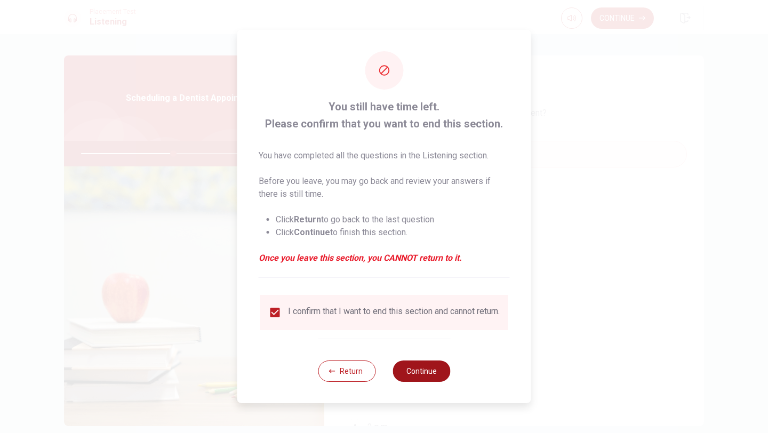
click at [407, 381] on button "Continue" at bounding box center [422, 371] width 58 height 21
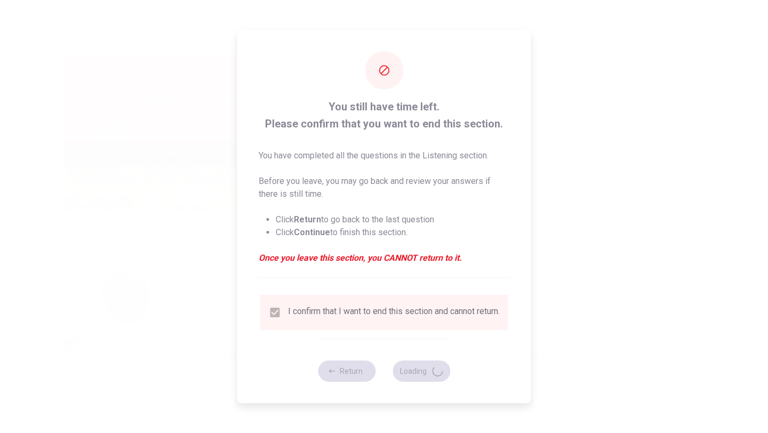
type input "49"
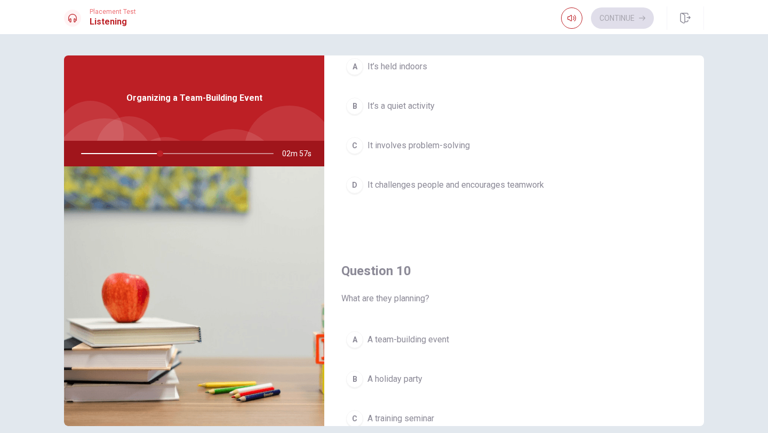
scroll to position [995, 0]
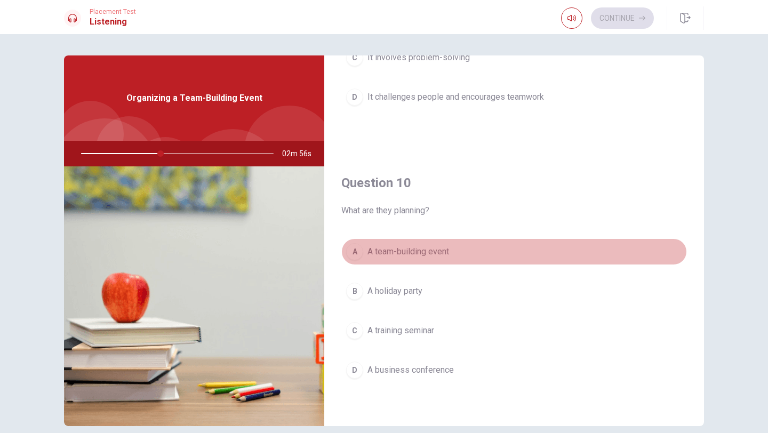
click at [438, 251] on span "A team-building event" at bounding box center [409, 251] width 82 height 13
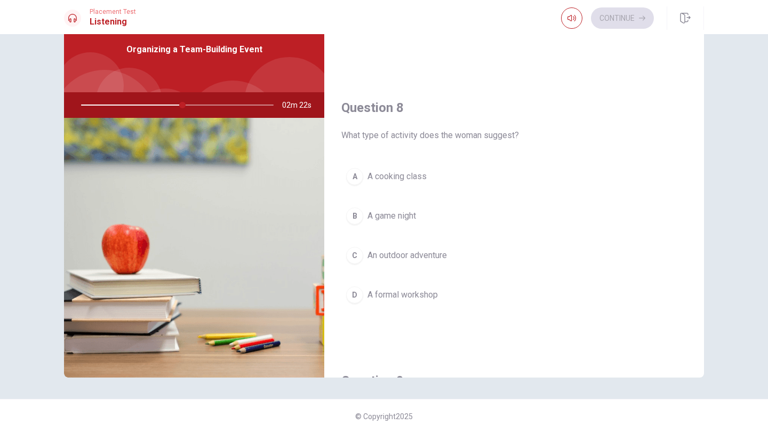
scroll to position [478, 0]
click at [417, 255] on span "An outdoor adventure" at bounding box center [408, 253] width 80 height 13
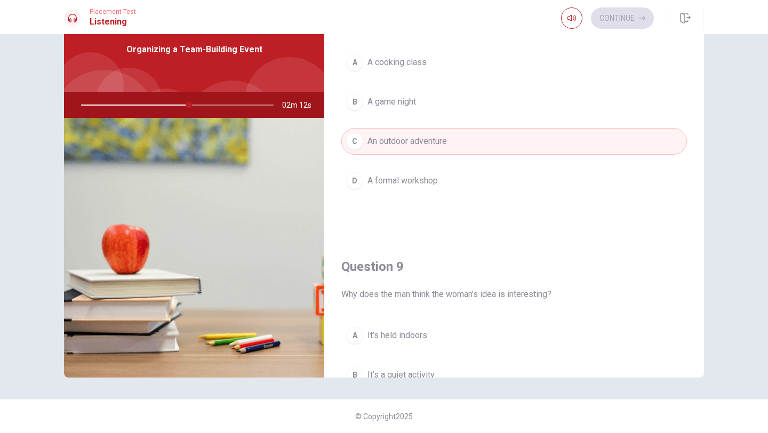
scroll to position [639, 0]
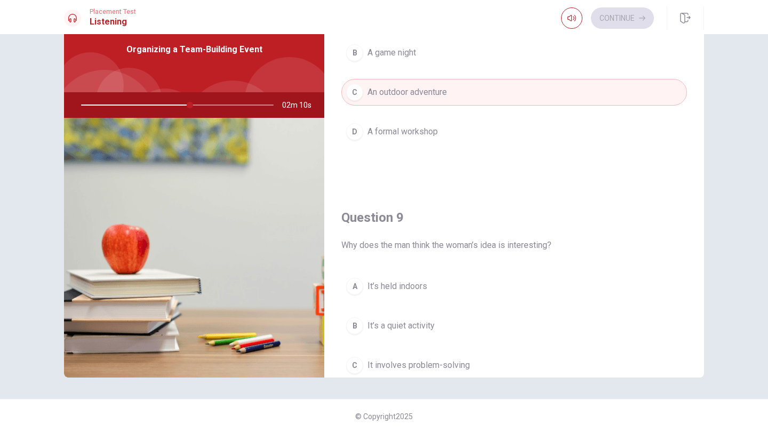
click at [195, 107] on div at bounding box center [175, 105] width 214 height 26
click at [190, 106] on div at bounding box center [175, 105] width 214 height 26
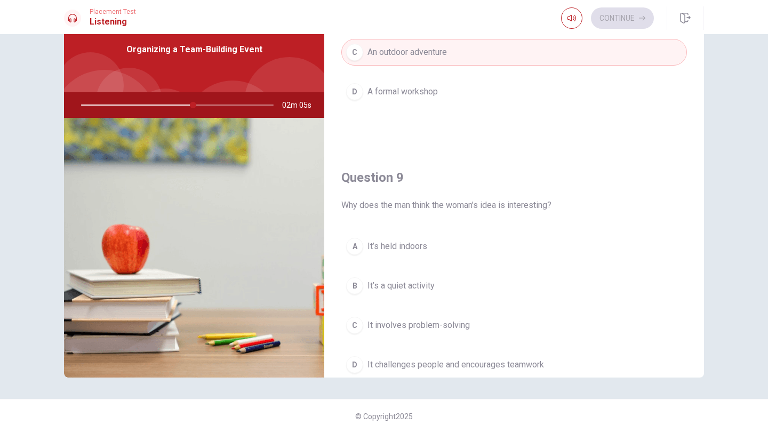
scroll to position [696, 0]
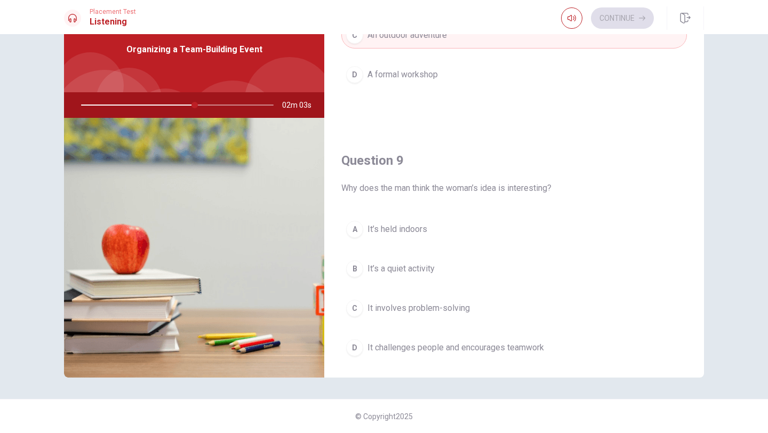
click at [140, 106] on div at bounding box center [175, 105] width 214 height 26
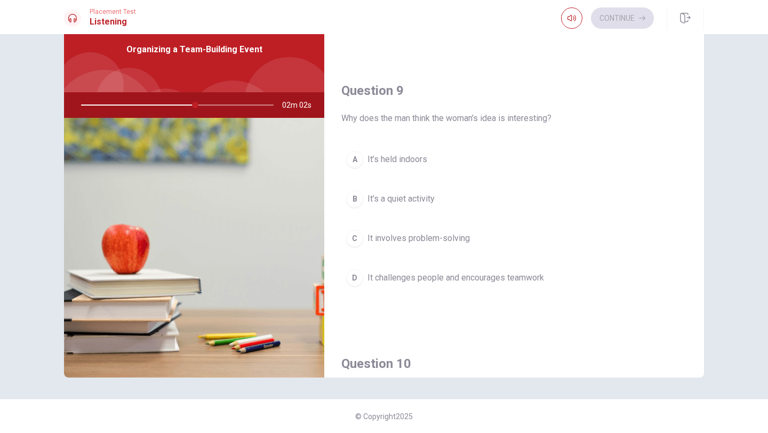
scroll to position [767, 0]
click at [506, 277] on span "It challenges people and encourages teamwork" at bounding box center [456, 276] width 177 height 13
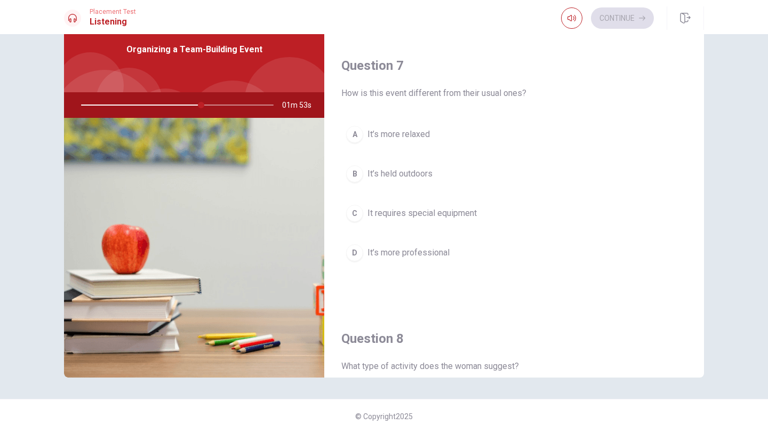
scroll to position [242, 0]
click at [444, 182] on button "B It’s held outdoors" at bounding box center [514, 176] width 346 height 27
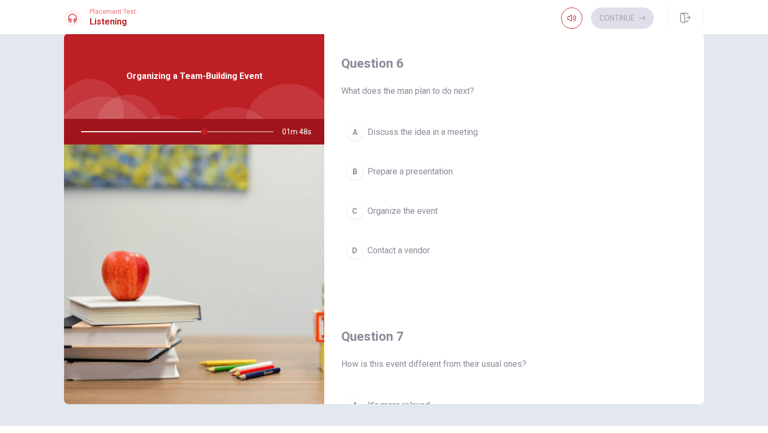
scroll to position [16, 0]
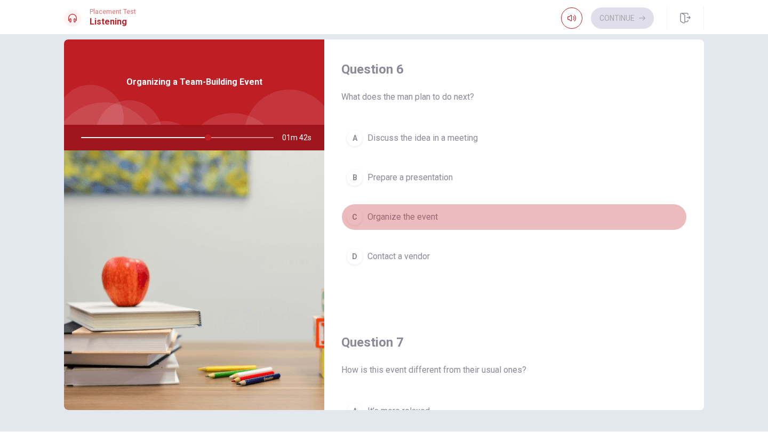
click at [431, 220] on span "Organize the event" at bounding box center [403, 217] width 70 height 13
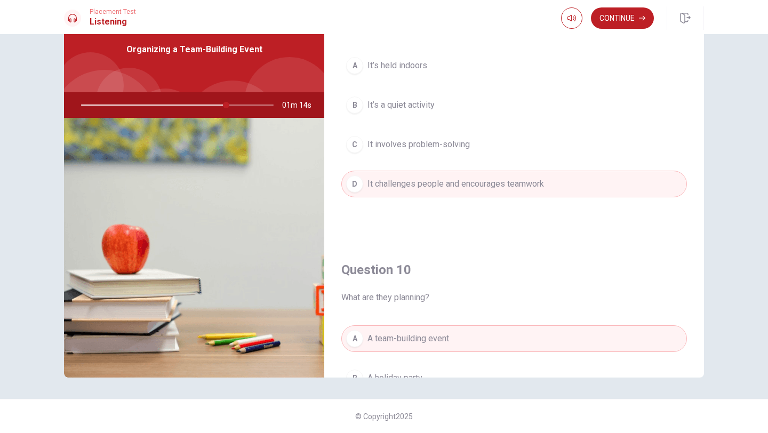
scroll to position [852, 0]
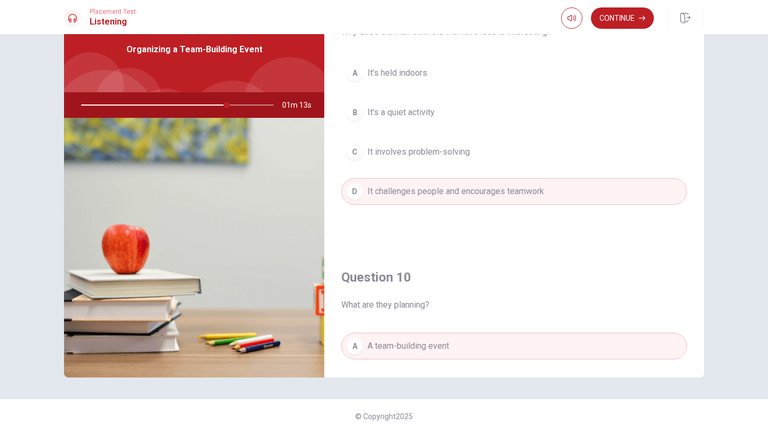
click at [241, 104] on div at bounding box center [175, 105] width 214 height 26
click at [626, 21] on button "Continue" at bounding box center [622, 17] width 63 height 21
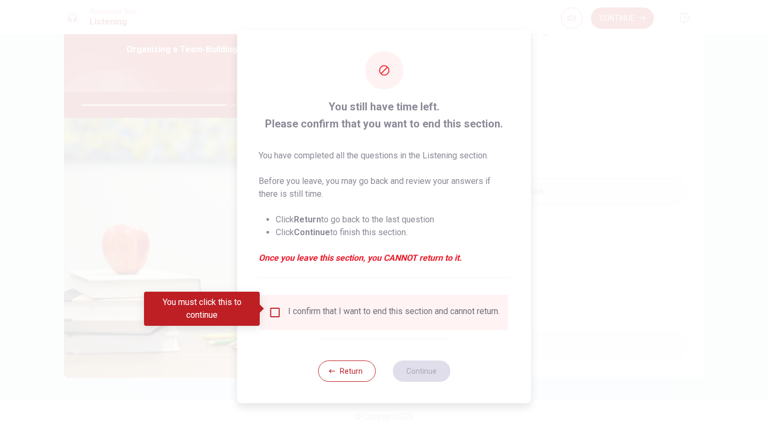
click at [274, 312] on input "You must click this to continue" at bounding box center [275, 312] width 13 height 13
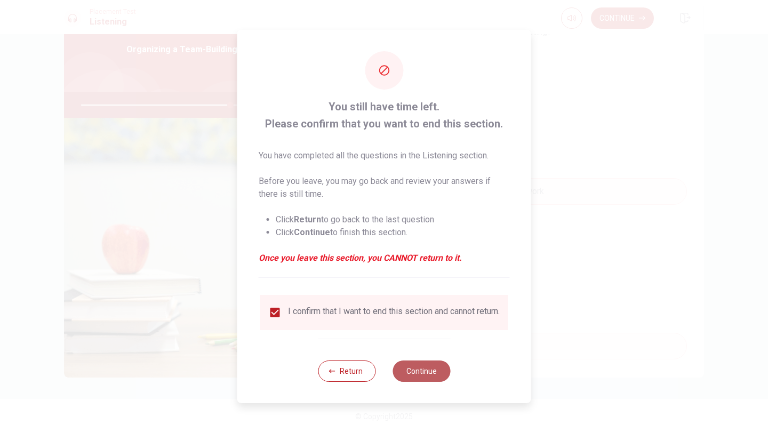
click at [409, 372] on button "Continue" at bounding box center [422, 371] width 58 height 21
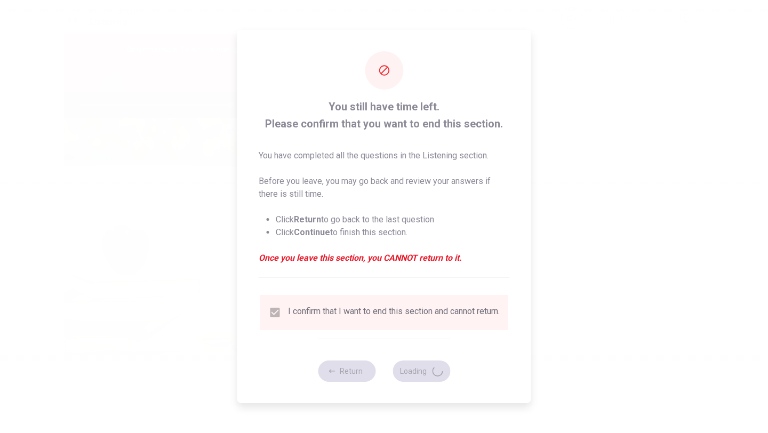
type input "78"
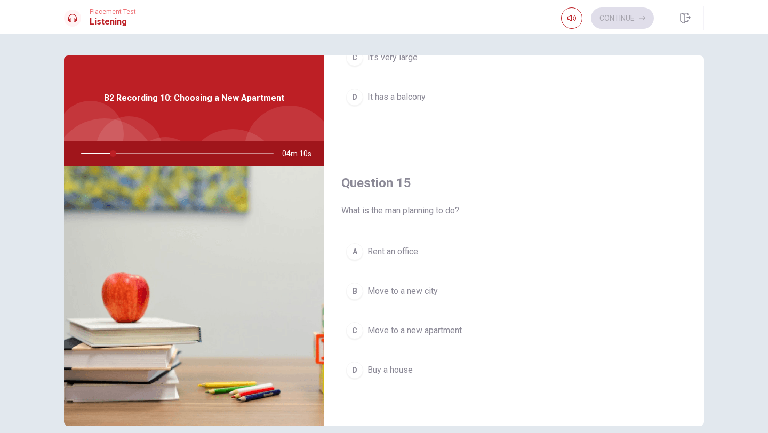
scroll to position [995, 0]
click at [416, 325] on span "Move to a new apartment" at bounding box center [415, 331] width 94 height 13
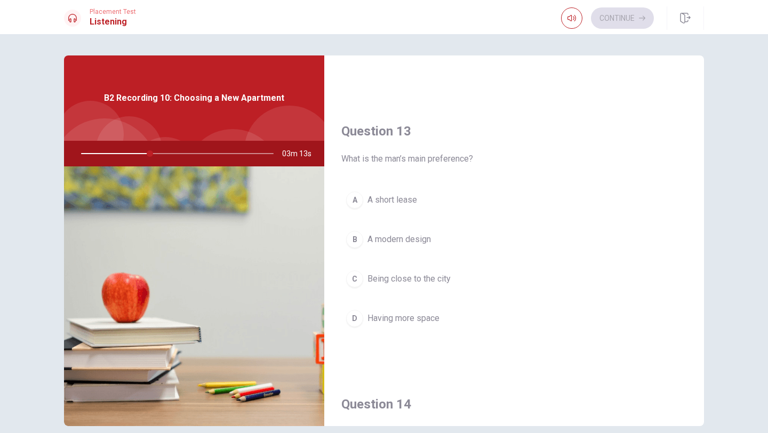
scroll to position [501, 0]
click at [382, 321] on span "Having more space" at bounding box center [404, 318] width 72 height 13
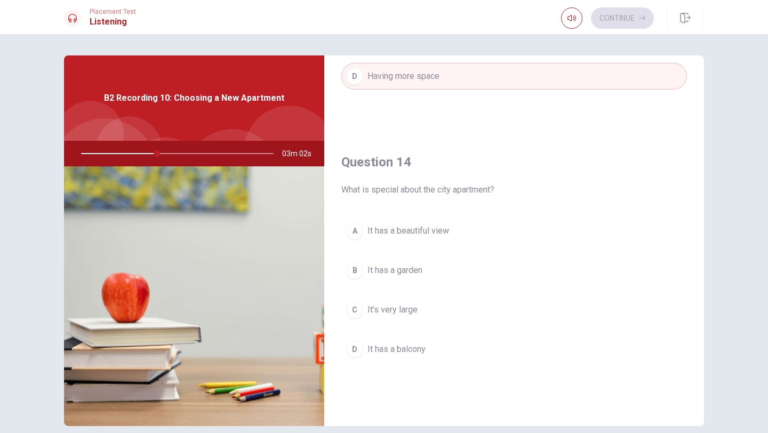
scroll to position [745, 0]
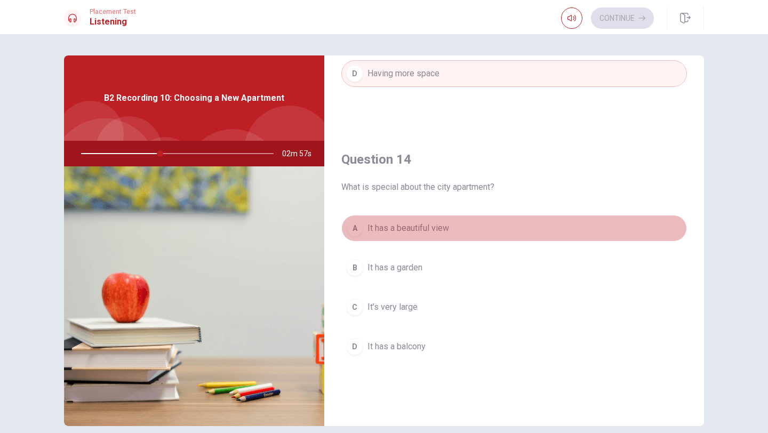
click at [453, 227] on button "A It has a beautiful view" at bounding box center [514, 228] width 346 height 27
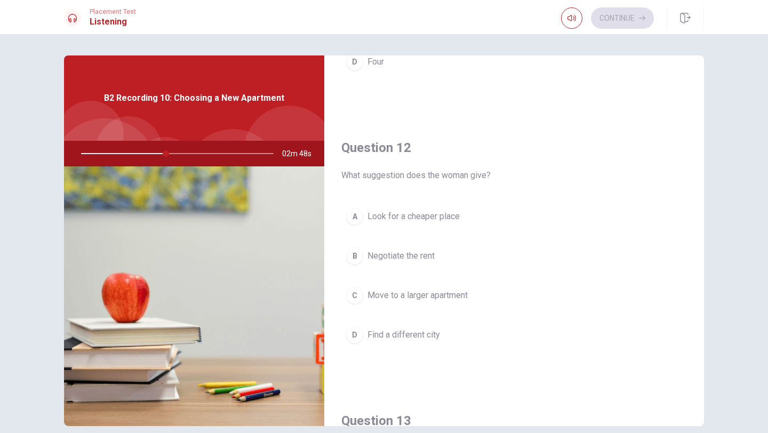
scroll to position [213, 0]
click at [420, 297] on span "Move to a larger apartment" at bounding box center [418, 293] width 100 height 13
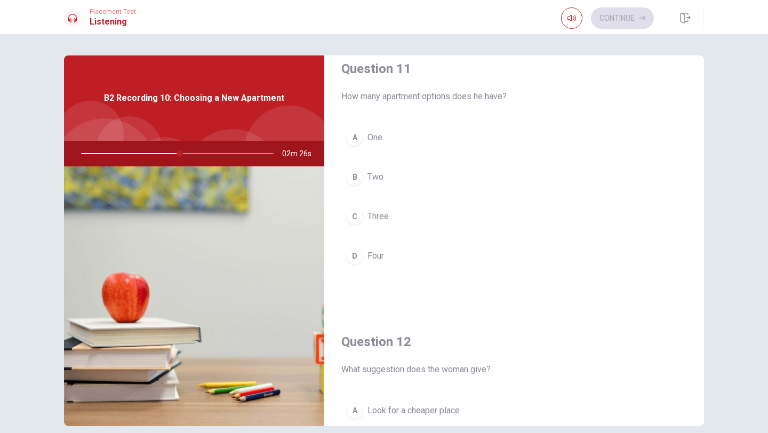
scroll to position [14, 0]
click at [377, 190] on button "B Two" at bounding box center [514, 179] width 346 height 27
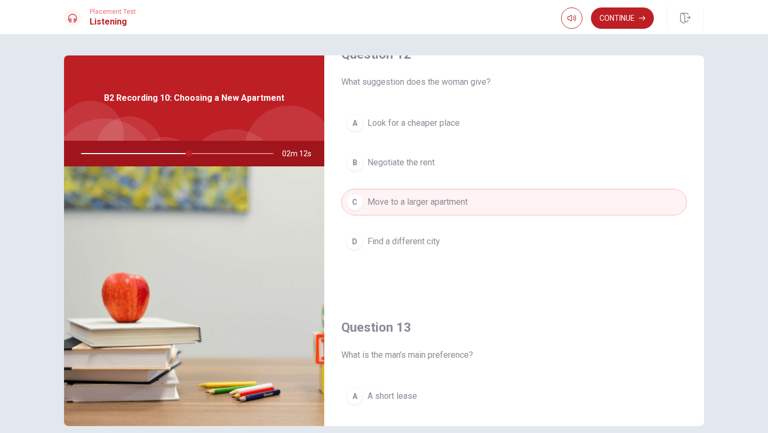
scroll to position [297, 0]
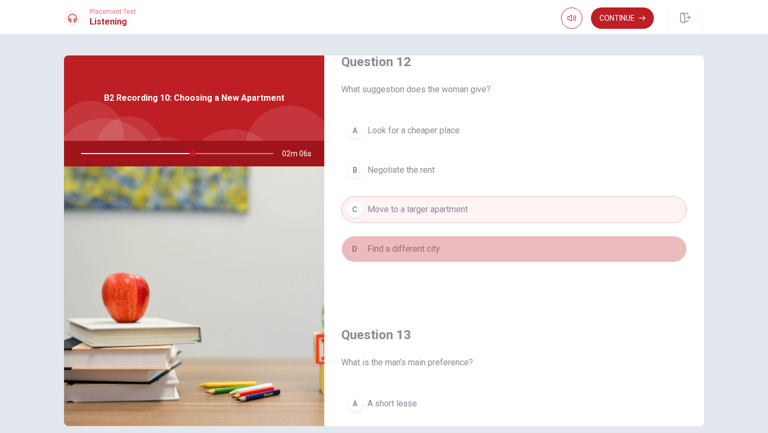
click at [431, 249] on span "Find a different city" at bounding box center [404, 249] width 73 height 13
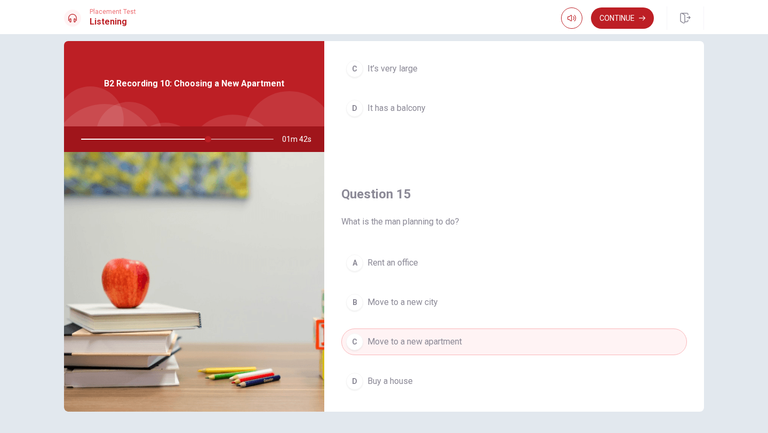
scroll to position [995, 0]
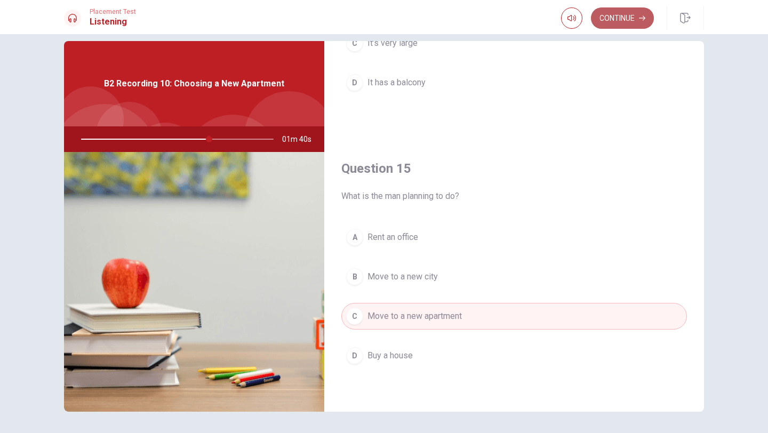
click at [626, 20] on button "Continue" at bounding box center [622, 17] width 63 height 21
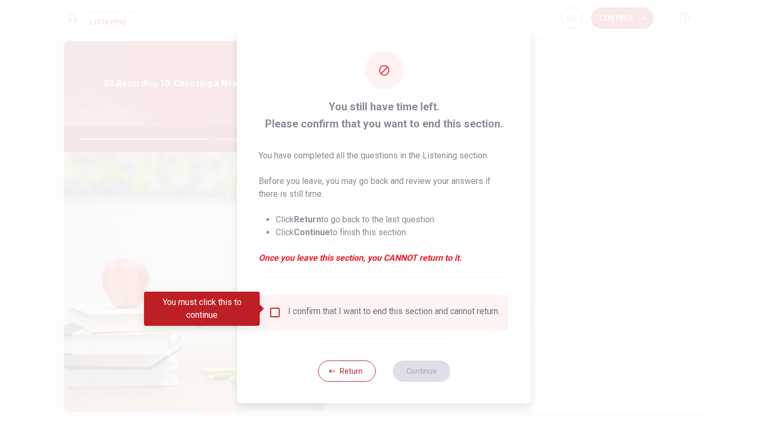
click at [276, 306] on input "You must click this to continue" at bounding box center [275, 312] width 13 height 13
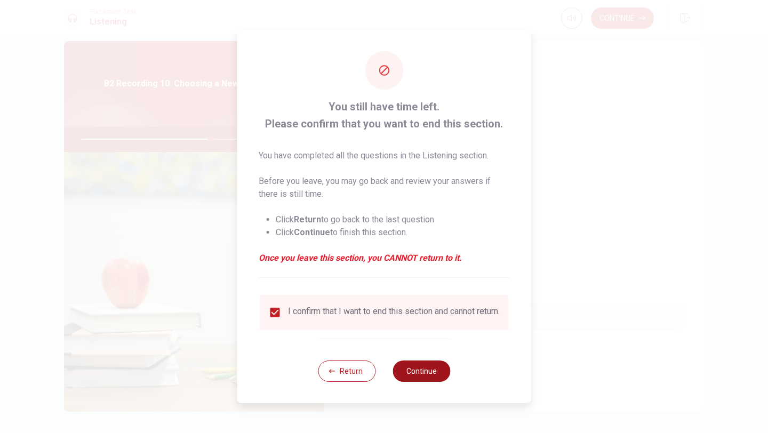
click at [412, 380] on button "Continue" at bounding box center [422, 371] width 58 height 21
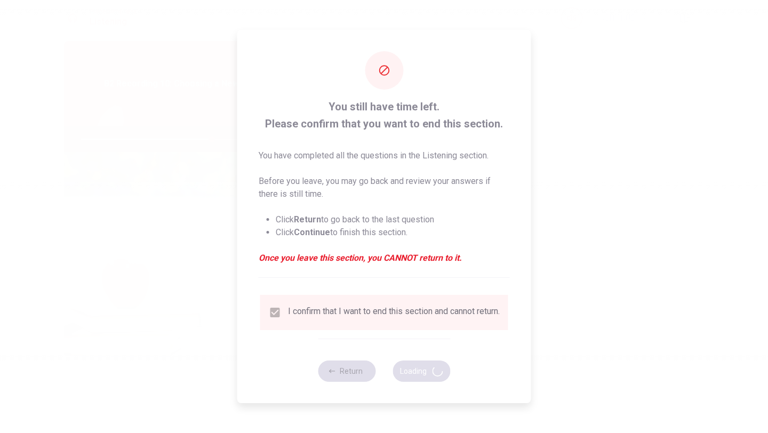
type input "68"
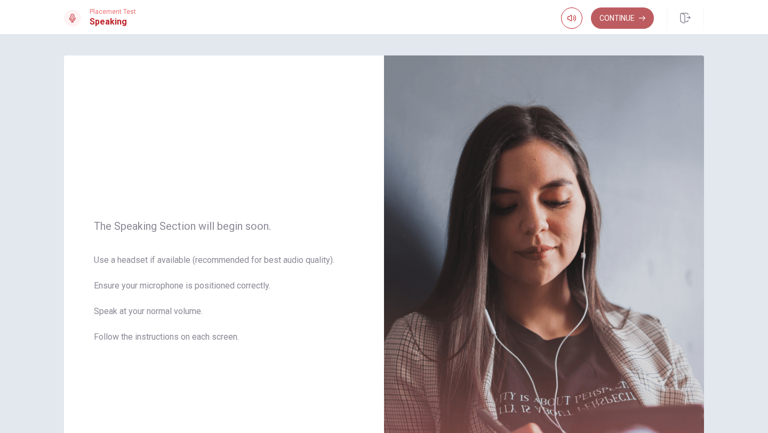
click at [630, 26] on button "Continue" at bounding box center [622, 17] width 63 height 21
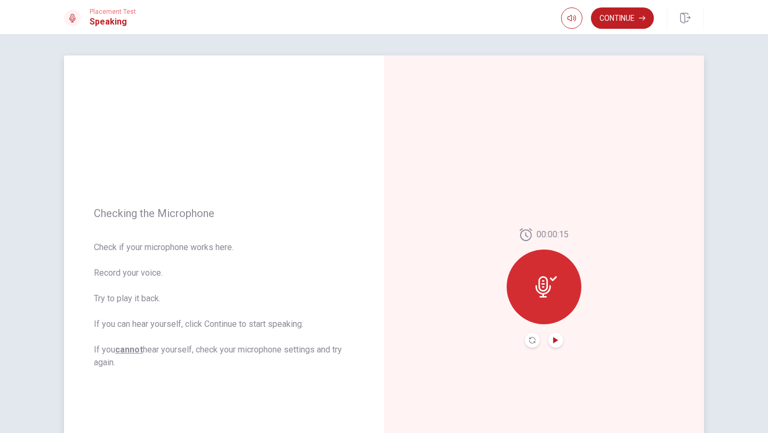
click at [556, 342] on icon "Play Audio" at bounding box center [555, 340] width 5 height 6
click at [622, 23] on button "Continue" at bounding box center [622, 17] width 63 height 21
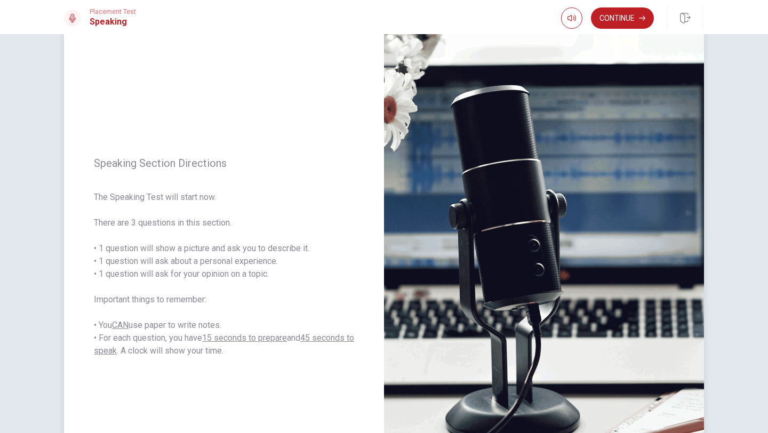
scroll to position [33, 0]
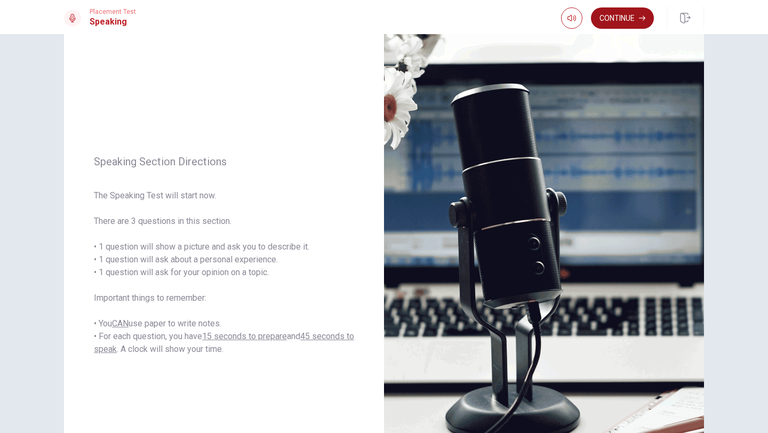
click at [618, 19] on button "Continue" at bounding box center [622, 17] width 63 height 21
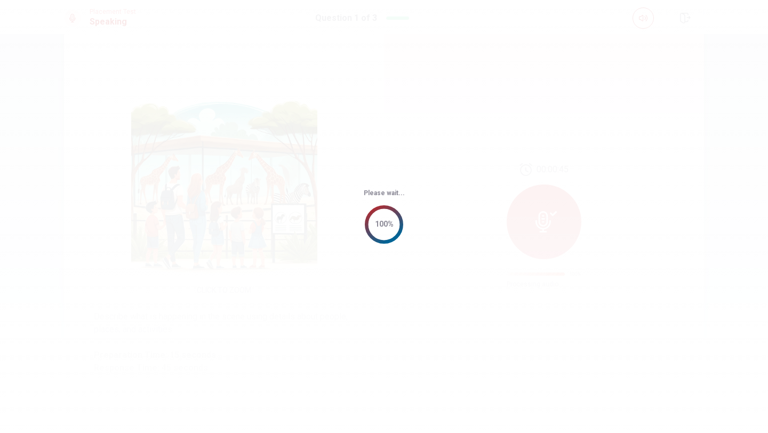
scroll to position [0, 0]
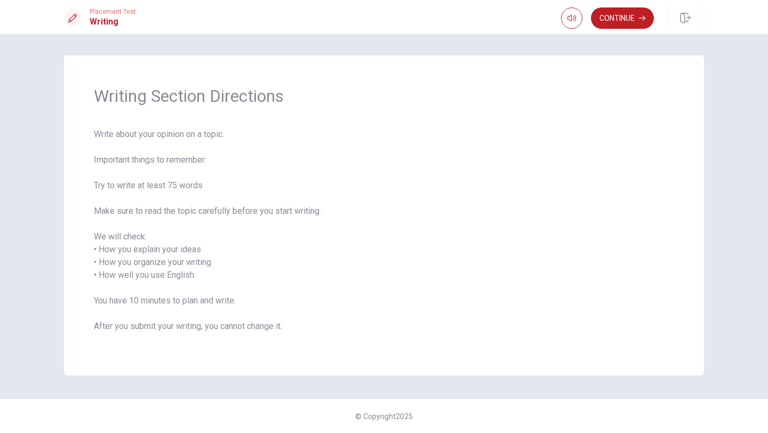
click at [630, 29] on div "Continue" at bounding box center [632, 17] width 143 height 23
click at [630, 21] on button "Continue" at bounding box center [622, 17] width 63 height 21
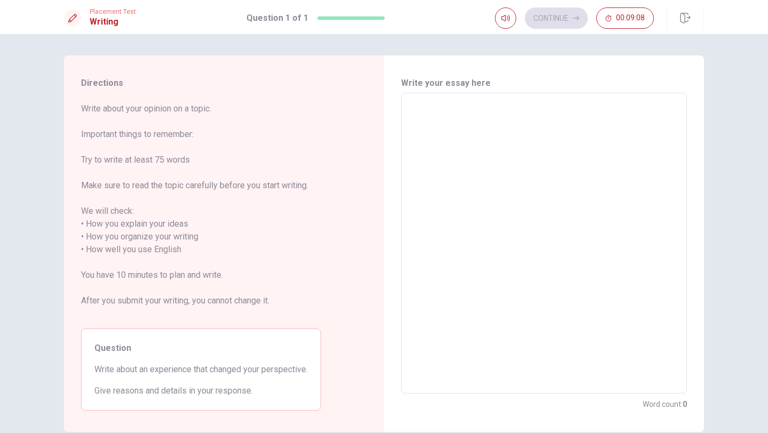
click at [475, 164] on textarea at bounding box center [544, 243] width 271 height 283
type textarea "A"
type textarea "x"
type textarea "Ab"
type textarea "x"
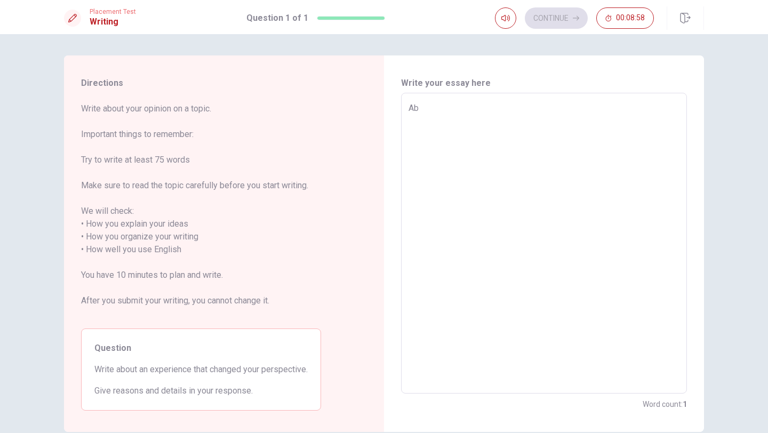
type textarea "Abo"
type textarea "x"
type textarea "Abou"
type textarea "x"
type textarea "About"
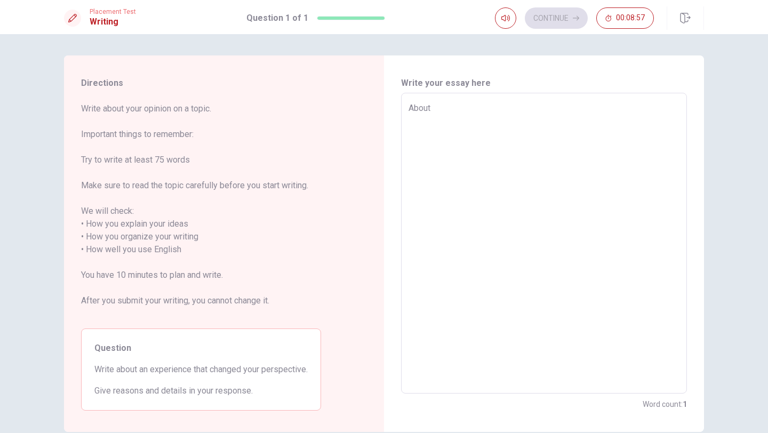
type textarea "x"
type textarea "About"
type textarea "x"
type textarea "About t"
type textarea "x"
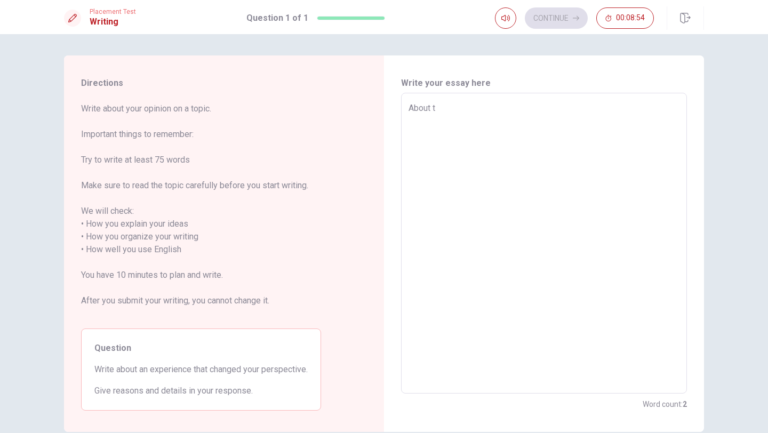
type textarea "About tr"
type textarea "x"
type textarea "About tre"
type textarea "x"
type textarea "About tree"
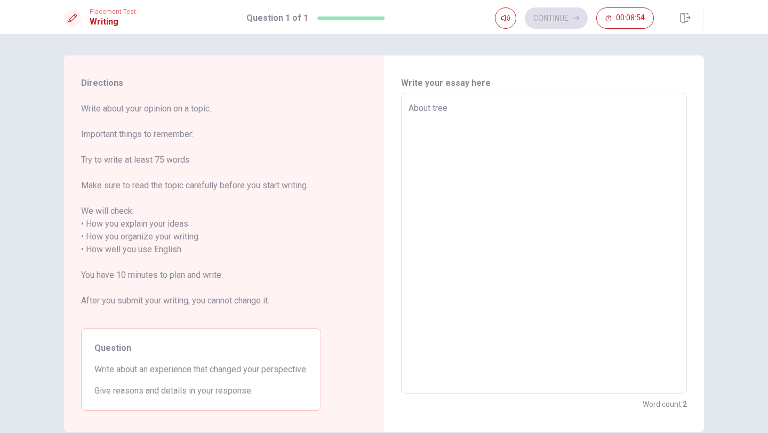
type textarea "x"
type textarea "About tree"
type textarea "x"
type textarea "About tree y"
type textarea "x"
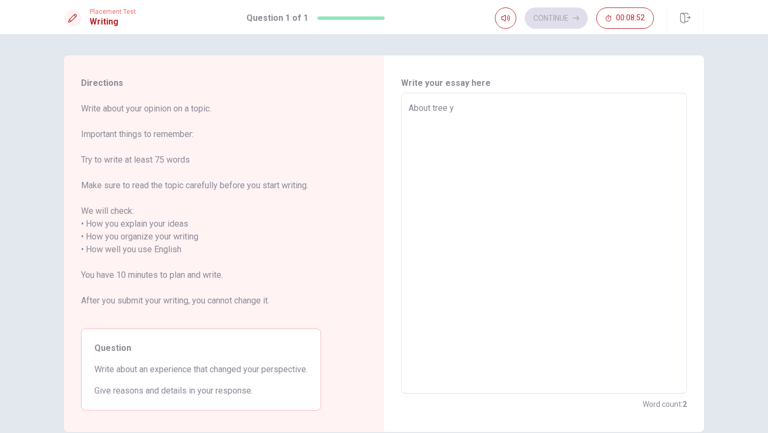
type textarea "About tree ye"
type textarea "x"
type textarea "About tree yea"
type textarea "x"
type textarea "About tree year"
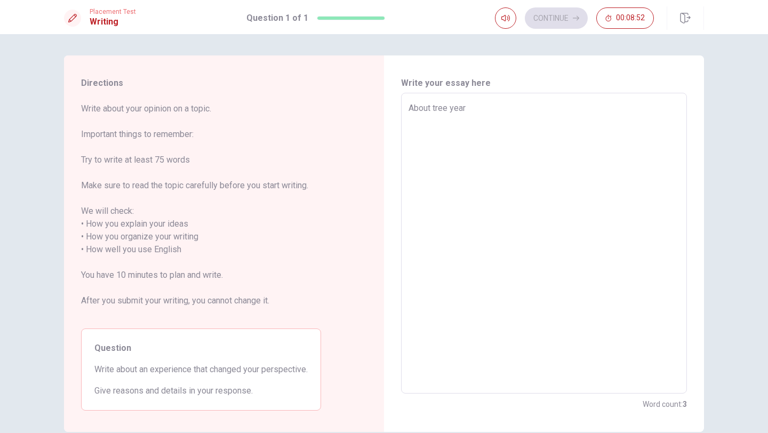
type textarea "x"
type textarea "About tree years"
type textarea "x"
type textarea "About tree years"
type textarea "x"
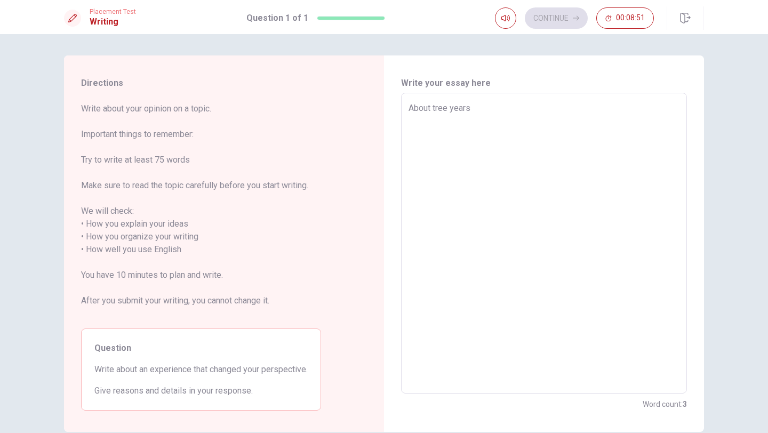
type textarea "About tree years a"
type textarea "x"
type textarea "About tree years ag"
type textarea "x"
type textarea "About tree years ago"
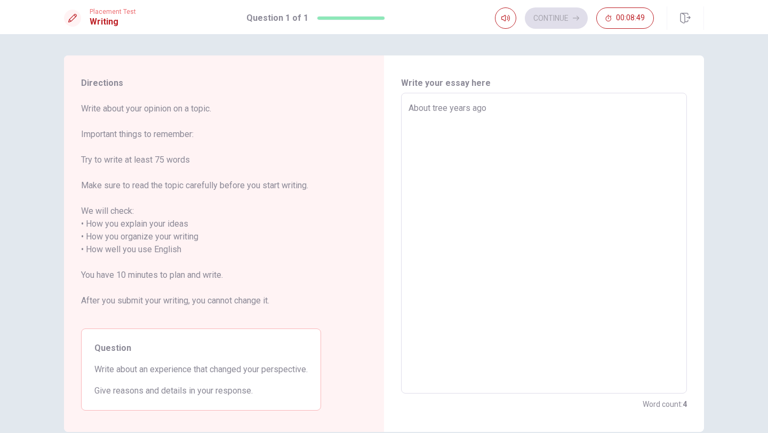
type textarea "x"
type textarea "About tree years ago,"
type textarea "x"
type textarea "About tree years ago,"
type textarea "x"
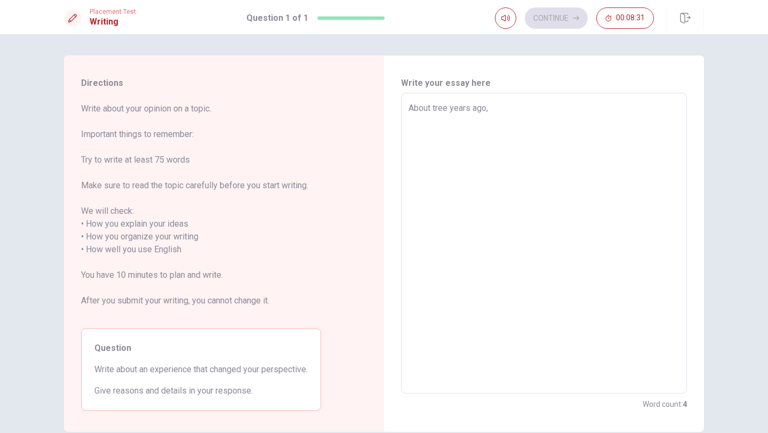
type textarea "About tree years ago, i"
type textarea "x"
type textarea "About tree years ago, i"
type textarea "x"
type textarea "About tree years ago, i"
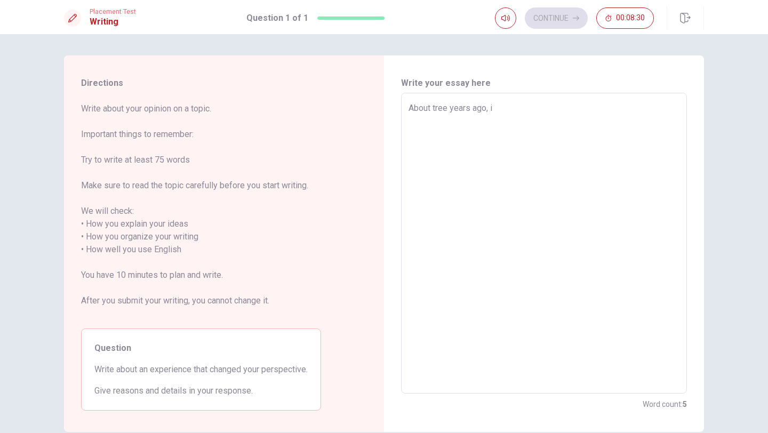
type textarea "x"
type textarea "About tree years ago,"
type textarea "x"
type textarea "About tree years ago, I"
type textarea "x"
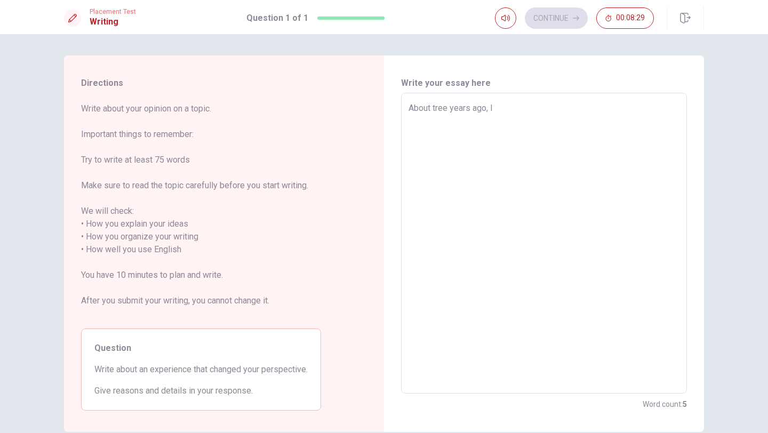
type textarea "About tree years ago, I"
type textarea "x"
type textarea "About tree years ago, I s"
type textarea "x"
type textarea "About tree years ago, I st"
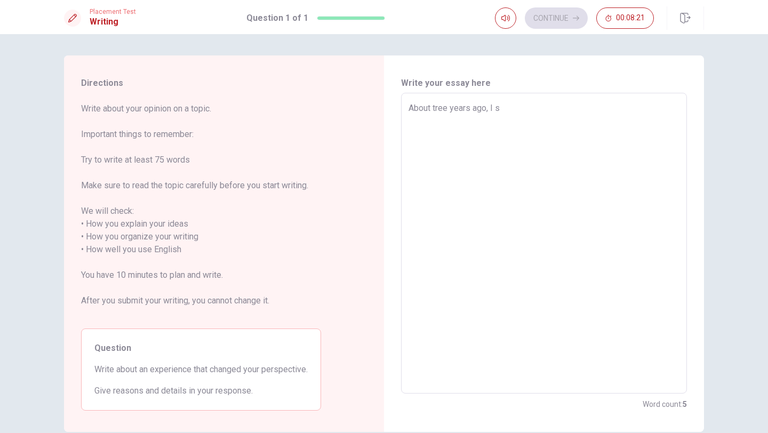
type textarea "x"
type textarea "About tree years ago, I sta"
type textarea "x"
type textarea "About tree years ago, I star"
type textarea "x"
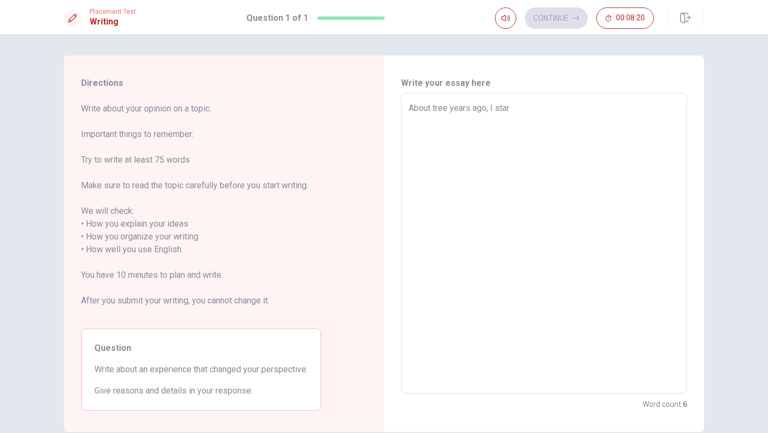
type textarea "About tree years ago, I start"
type textarea "x"
type textarea "About tree years ago, I starte"
type textarea "x"
type textarea "About tree years ago, I started"
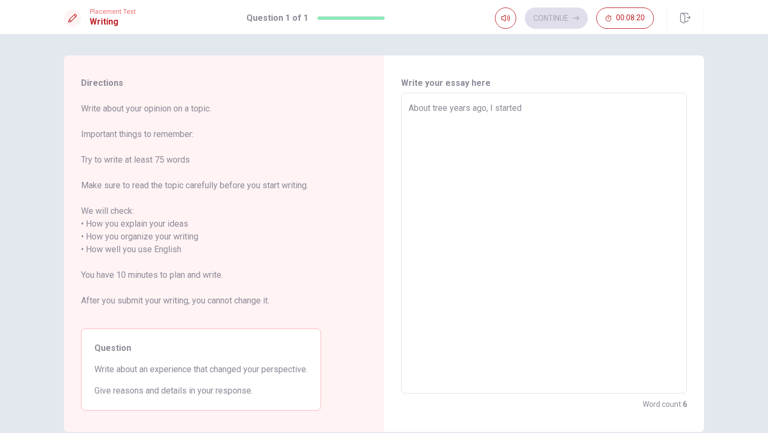
type textarea "x"
type textarea "About tree years ago, I started"
type textarea "x"
type textarea "About tree years ago, I started t"
type textarea "x"
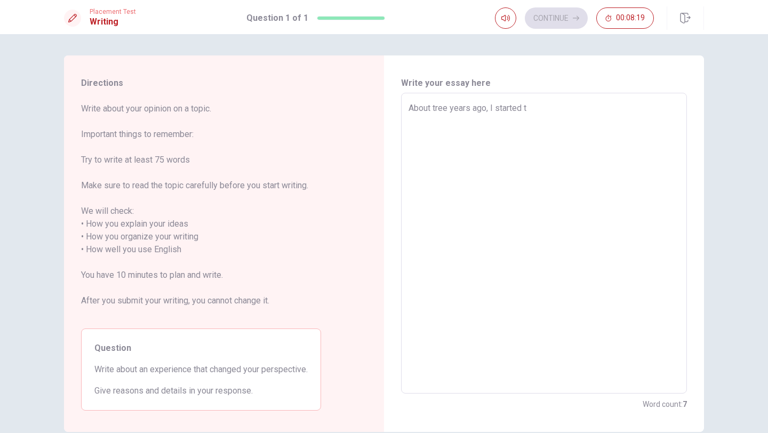
type textarea "About tree years ago, I started to"
type textarea "x"
type textarea "About tree years ago, I started to"
type textarea "x"
type textarea "About tree years ago, I started to"
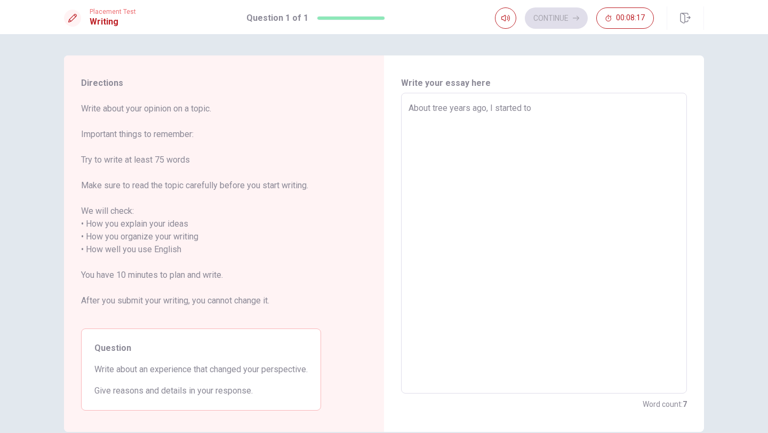
type textarea "x"
type textarea "About tree years ago, I started t"
type textarea "x"
type textarea "About tree years ago, I started"
type textarea "x"
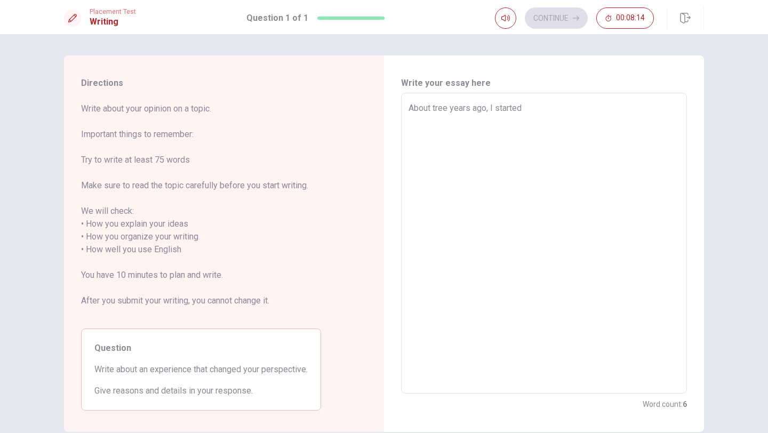
type textarea "About tree years ago, I started w"
type textarea "x"
type textarea "About tree years ago, I started wo"
type textarea "x"
type textarea "About tree years ago, I started wor"
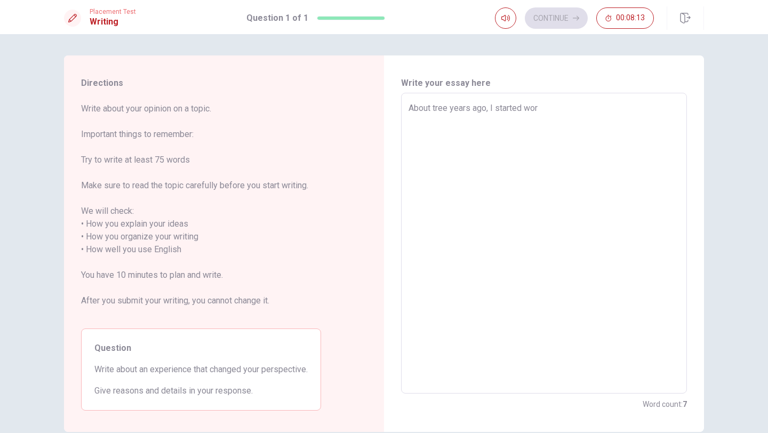
type textarea "x"
type textarea "About tree years ago, I started work"
type textarea "x"
type textarea "About tree years ago, I started work"
type textarea "x"
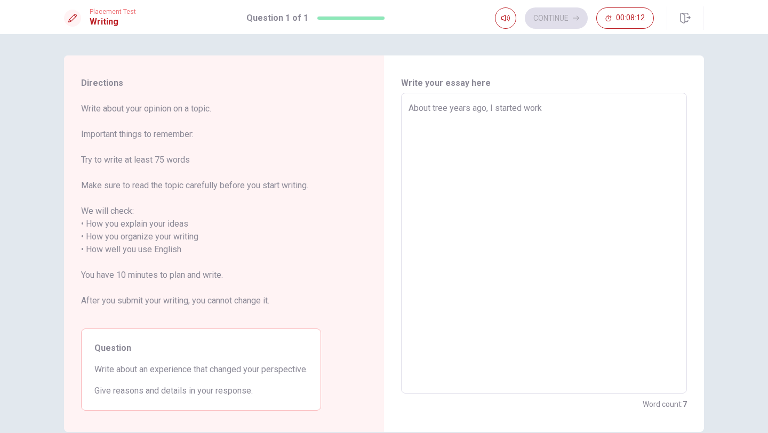
type textarea "About tree years ago, I started work i"
type textarea "x"
type textarea "About tree years ago, I started work in"
type textarea "x"
type textarea "About tree years ago, I started work in"
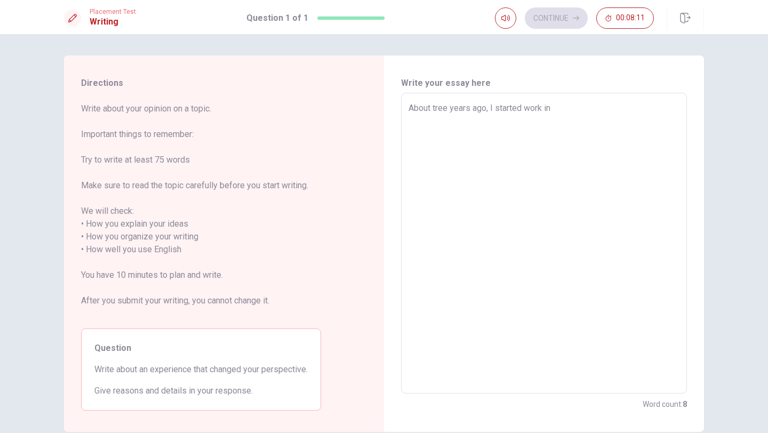
type textarea "x"
type textarea "About tree years ago, I started work in a"
type textarea "x"
type textarea "About tree years ago, I started work in a"
type textarea "x"
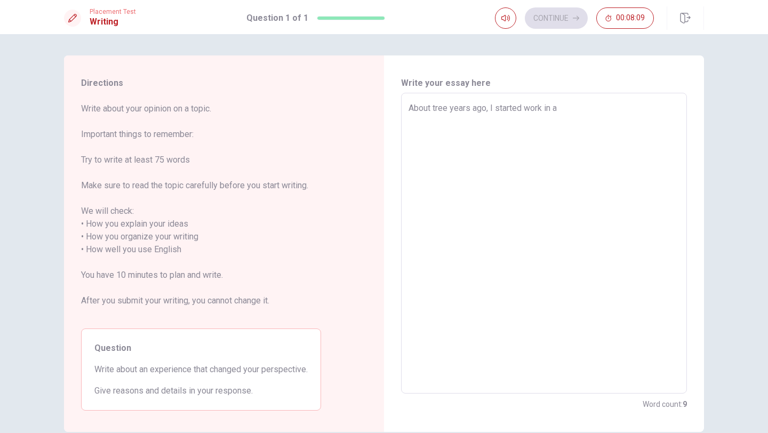
type textarea "About tree years ago, I started work in a B"
type textarea "x"
type textarea "About tree years ago, I started work in a Ba"
type textarea "x"
type textarea "About tree years ago, I started work in a Ban"
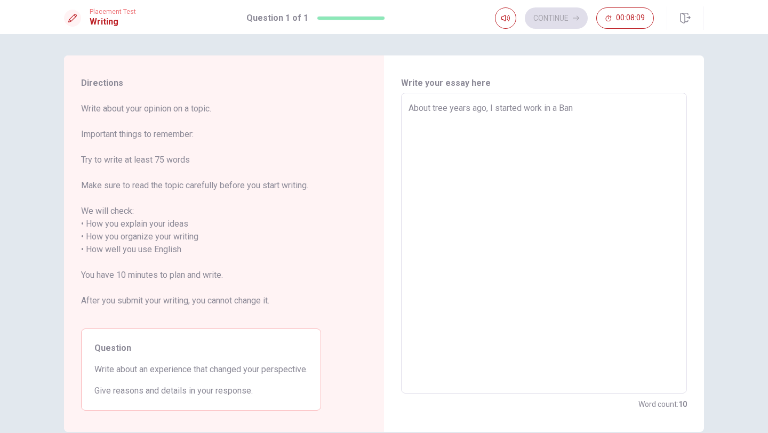
type textarea "x"
type textarea "About tree years ago, I started work in a Bank"
type textarea "x"
type textarea "About tree years ago, I started work in a Bank,"
type textarea "x"
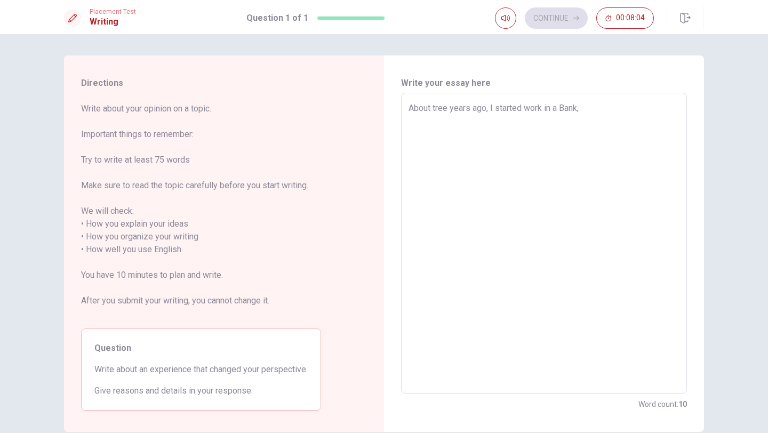
type textarea "About tree years ago, I started work in a Bank,"
type textarea "x"
type textarea "About tree years ago, I started work in a Bank, i"
type textarea "x"
type textarea "About tree years ago, I started work in a Bank, i'"
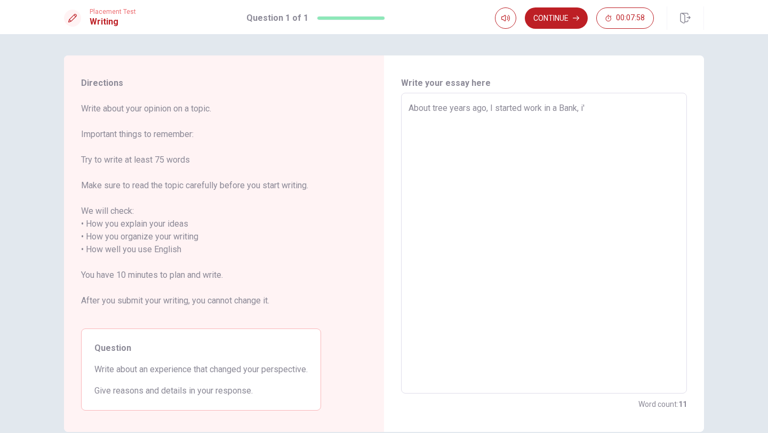
type textarea "x"
type textarea "About tree years ago, I started work in a Bank, i'm"
type textarea "x"
type textarea "About tree years ago, I started work in a Bank, i'm"
type textarea "x"
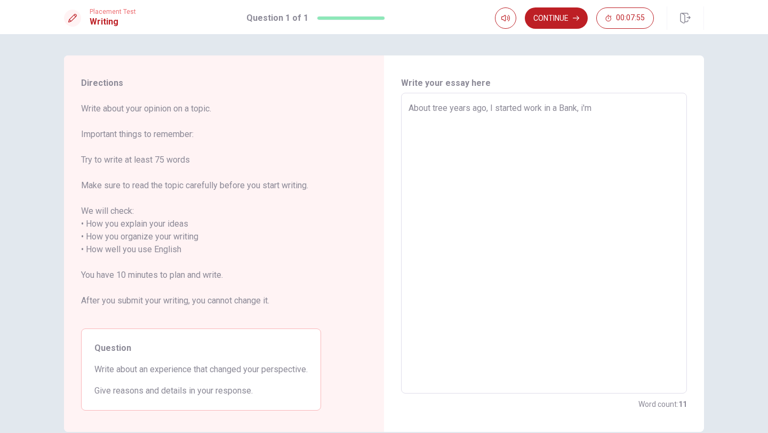
type textarea "About tree years ago, I started work in a Bank, i'm a"
type textarea "x"
type textarea "About tree years ago, I started work in a Bank, i'm a"
type textarea "x"
type textarea "About tree years ago, I started work in a Bank, i'm a b"
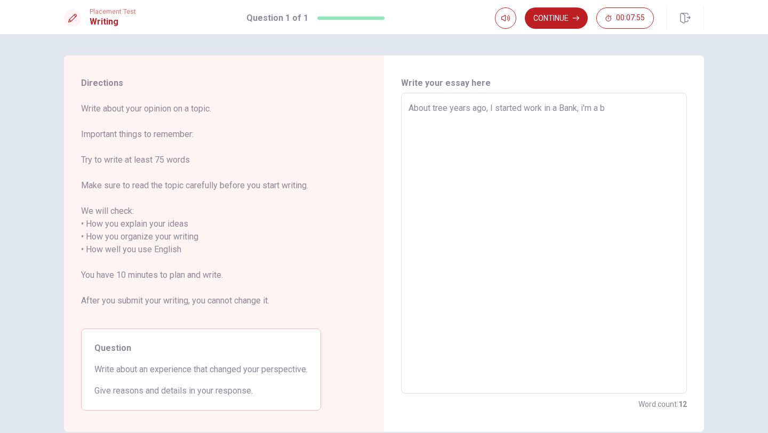
type textarea "x"
type textarea "About tree years ago, I started work in a Bank, i'm a bu"
type textarea "x"
type textarea "About tree years ago, I started work in a Bank, i'm a bus"
type textarea "x"
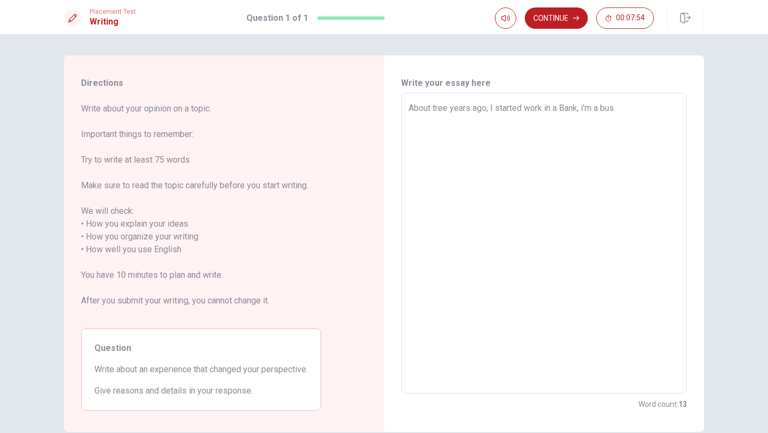
type textarea "About tree years ago, I started work in a Bank, i'[PERSON_NAME]"
type textarea "x"
type textarea "About tree years ago, I started work in a Bank, i'm a bussi"
type textarea "x"
type textarea "About tree years ago, I started work in a Bank, i'm a bussin"
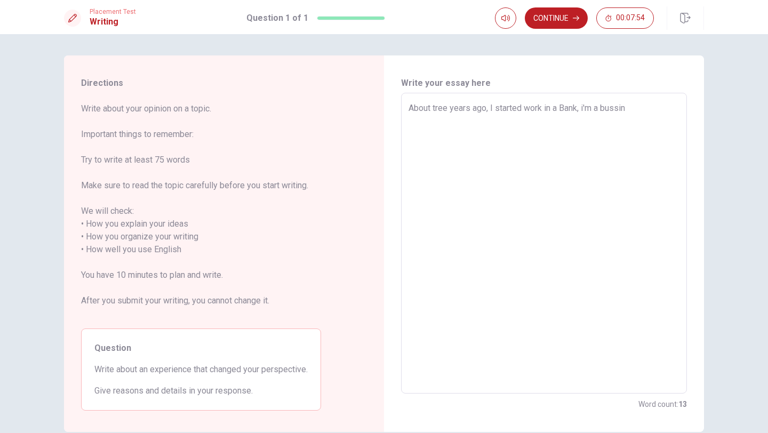
type textarea "x"
type textarea "About tree years ago, I started work in a Bank, i'm a bussine"
type textarea "x"
type textarea "About tree years ago, I started work in a Bank, i'm a bussines"
type textarea "x"
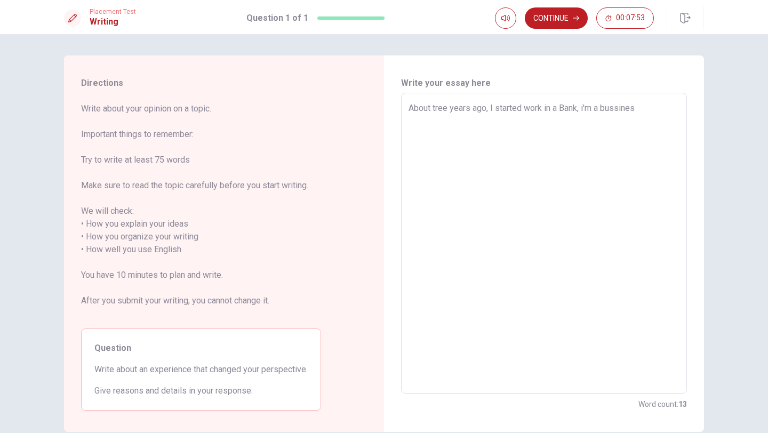
type textarea "About tree years ago, I started work in a Bank, i'm a bussiness"
type textarea "x"
type textarea "About tree years ago, I started work in a Bank, i'm a bussiness"
type textarea "x"
type textarea "About tree years ago, I started work in a Bank, i'm a bussiness"
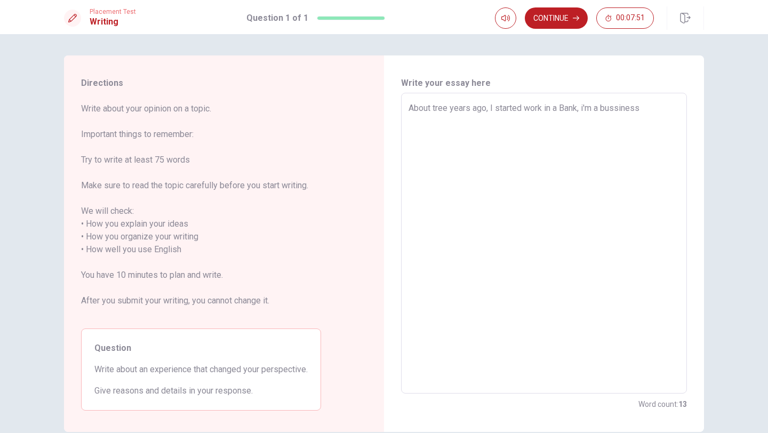
type textarea "x"
type textarea "About tree years ago, I started work in a Bank, i'm a bussiness"
type textarea "x"
type textarea "About tree years ago, I started work in a Bank, i'm a bussiness a"
type textarea "x"
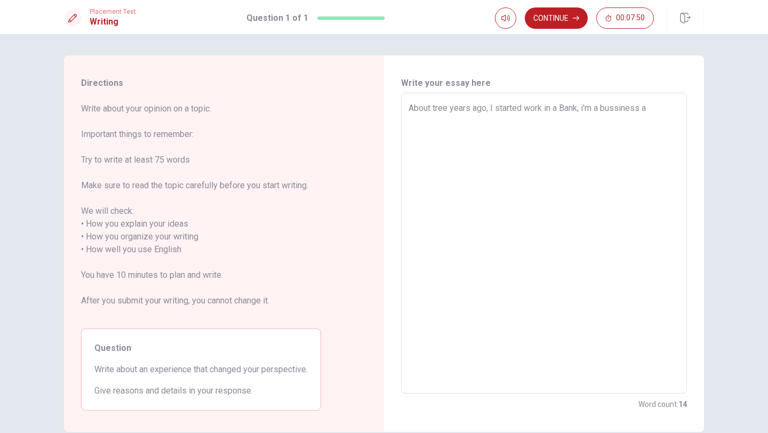
type textarea "About tree years ago, I started work in a Bank, i'm a bussiness ad"
type textarea "x"
type textarea "About tree years ago, I started work in a Bank, i'm a bussiness adm"
type textarea "x"
type textarea "About tree years ago, I started work in a Bank, i'm a bussiness admi"
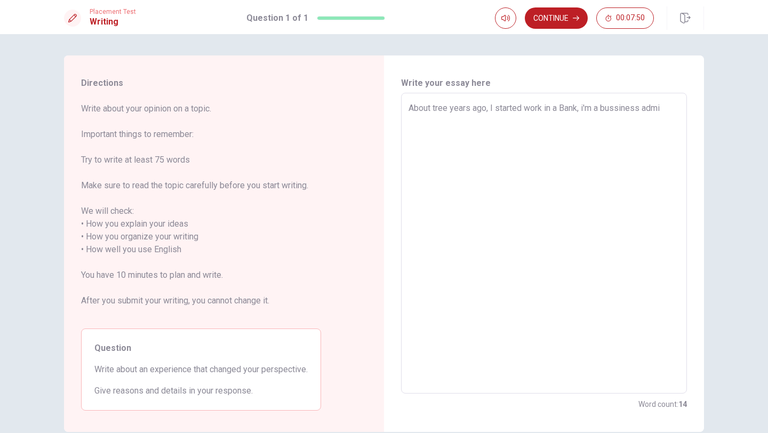
type textarea "x"
type textarea "About tree years ago, I started work in a Bank, i'm a bussiness admin"
type textarea "x"
type textarea "About tree years ago, I started work in a Bank, i'm a bussiness admini"
type textarea "x"
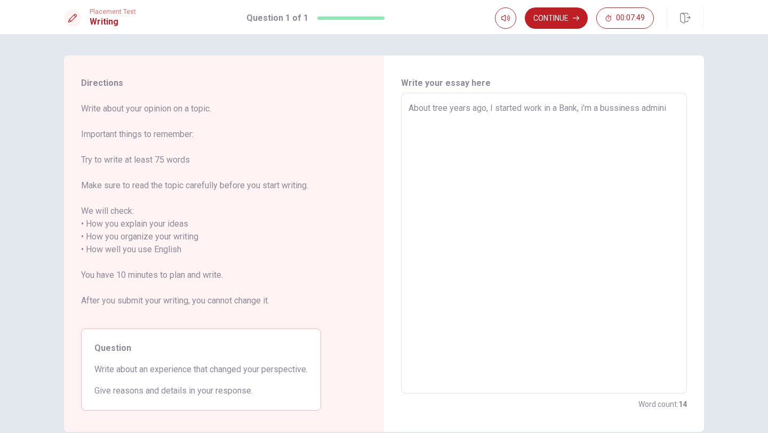
type textarea "About tree years ago, I started work in a Bank, i'm a bussiness adminis"
type textarea "x"
type textarea "About tree years ago, I started work in a Bank, i'm a bussiness administ"
type textarea "x"
type textarea "About tree years ago, I started work in a Bank, i'm a bussiness administr"
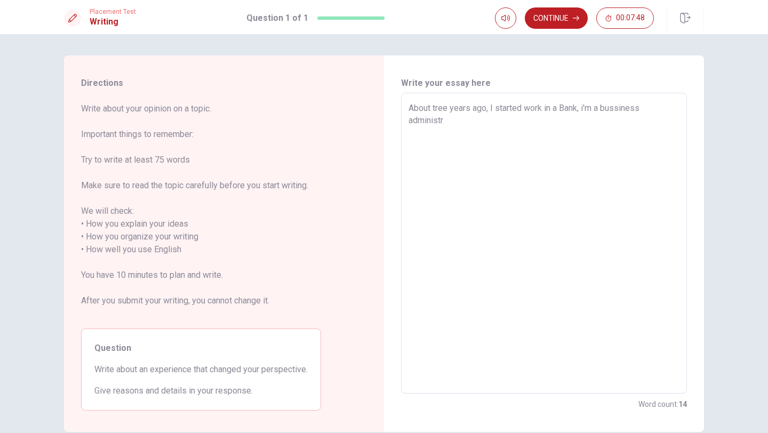
type textarea "x"
type textarea "About tree years ago, I started work in a Bank, i'm a bussiness administra"
type textarea "x"
type textarea "About tree years ago, I started work in a Bank, i'm a bussiness administrat"
type textarea "x"
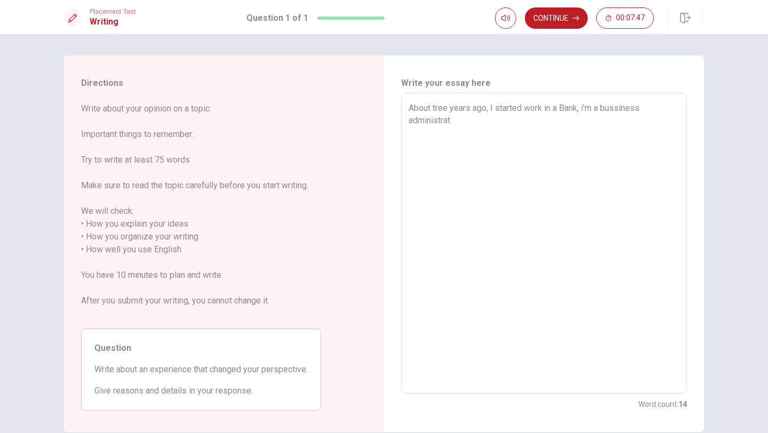
type textarea "About tree years ago, I started work in a Bank, i'm a bussiness administratr"
type textarea "x"
type textarea "About tree years ago, I started work in a Bank, i'm a bussiness administrat"
type textarea "x"
type textarea "About tree years ago, I started work in a Bank, i'm a bussiness administrato"
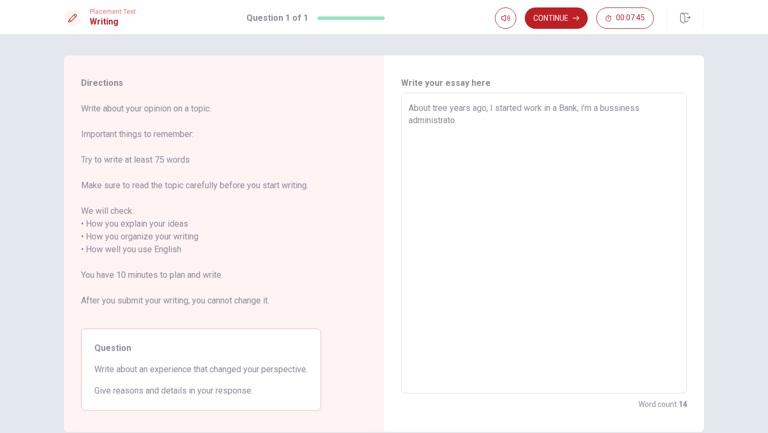
type textarea "x"
type textarea "About tree years ago, I started work in a Bank, i'm a bussiness administrator"
type textarea "x"
type textarea "About tree years ago, I started work in a Bank, i'm a bussiness administrator"
type textarea "x"
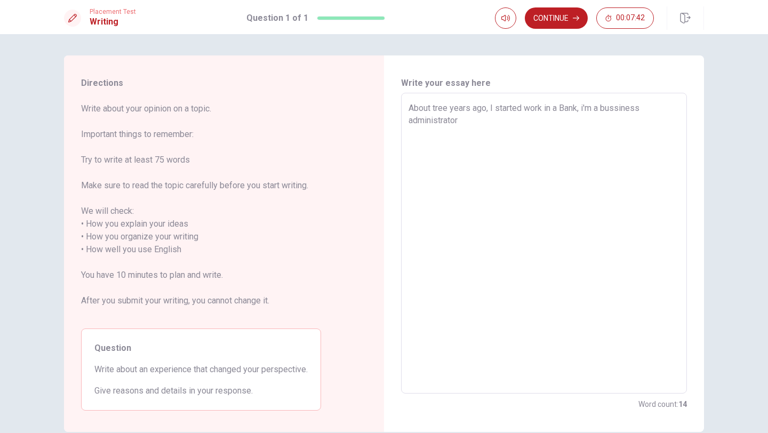
type textarea "About tree years ago, I started work in a Bank, i'm a bussiness administrator a"
type textarea "x"
type textarea "About tree years ago, I started work in a Bank, i'm a bussiness administrator an"
type textarea "x"
type textarea "About tree years ago, I started work in a Bank, i'm a bussiness administrator a…"
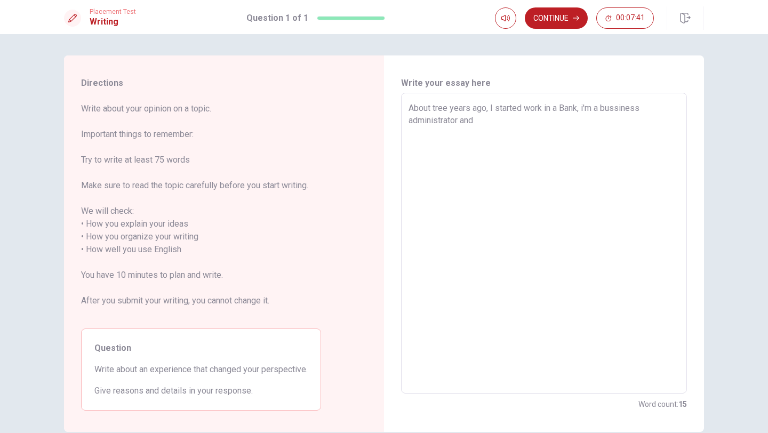
type textarea "x"
type textarea "About tree years ago, I started work in a Bank, i'm a bussiness administrator a…"
type textarea "x"
type textarea "About tree years ago, I started work in a Bank, i'm a bussiness administrator a…"
type textarea "x"
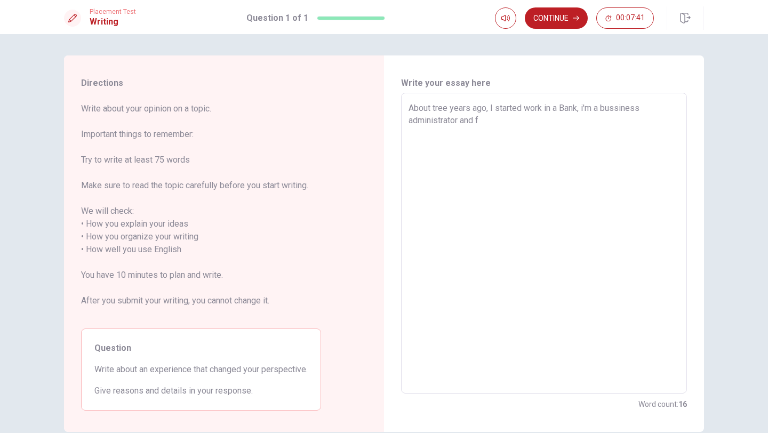
type textarea "About tree years ago, I started work in a Bank, i'm a bussiness administrator a…"
type textarea "x"
type textarea "About tree years ago, I started work in a Bank, i'm a bussiness administrator a…"
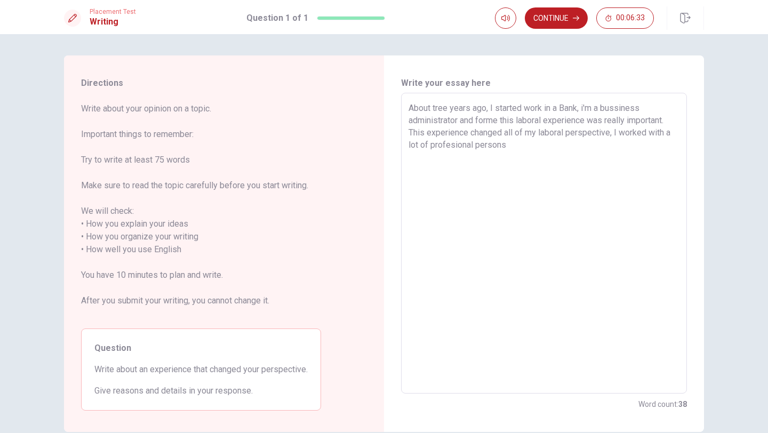
click at [489, 120] on textarea "About tree years ago, I started work in a Bank, i'm a bussiness administrator a…" at bounding box center [544, 243] width 271 height 283
click at [523, 147] on textarea "About tree years ago, I started work in a Bank, i'm a bussiness administrator a…" at bounding box center [544, 243] width 271 height 283
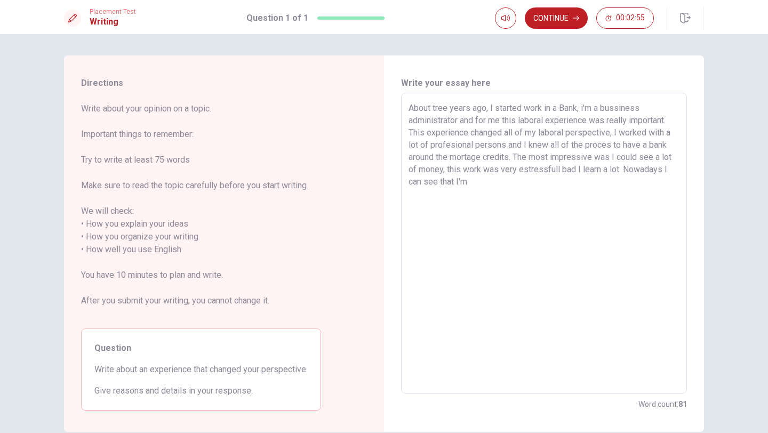
click at [438, 182] on textarea "About tree years ago, I started work in a Bank, i'm a bussiness administrator a…" at bounding box center [544, 243] width 271 height 283
click at [481, 181] on textarea "About tree years ago, I started work in a Bank, i'm a bussiness administrator a…" at bounding box center [544, 243] width 271 height 283
click at [582, 110] on textarea "About tree years ago, I started work in a Bank, i'm a bussiness administrator a…" at bounding box center [544, 243] width 271 height 283
click at [612, 145] on textarea "About tree years ago, I started work in a Bank. I'm a bussiness administrator a…" at bounding box center [544, 243] width 271 height 283
click at [552, 18] on button "Continue" at bounding box center [556, 17] width 63 height 21
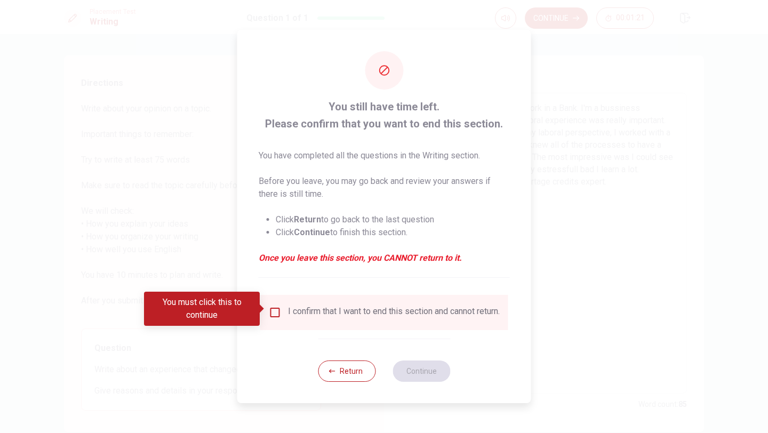
click at [273, 309] on input "You must click this to continue" at bounding box center [275, 312] width 13 height 13
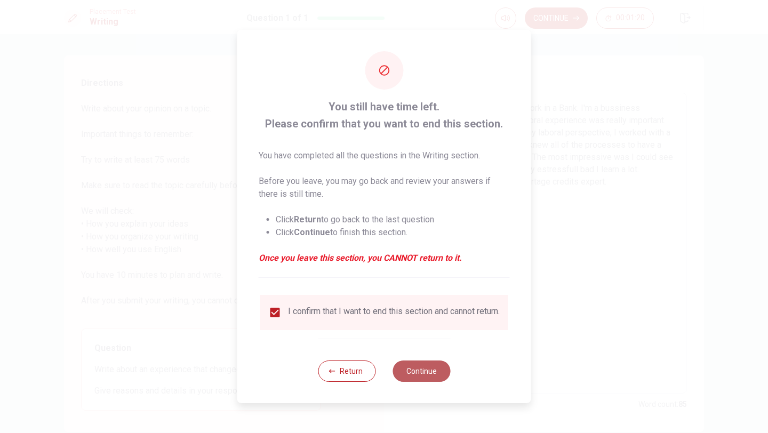
click at [405, 375] on button "Continue" at bounding box center [422, 371] width 58 height 21
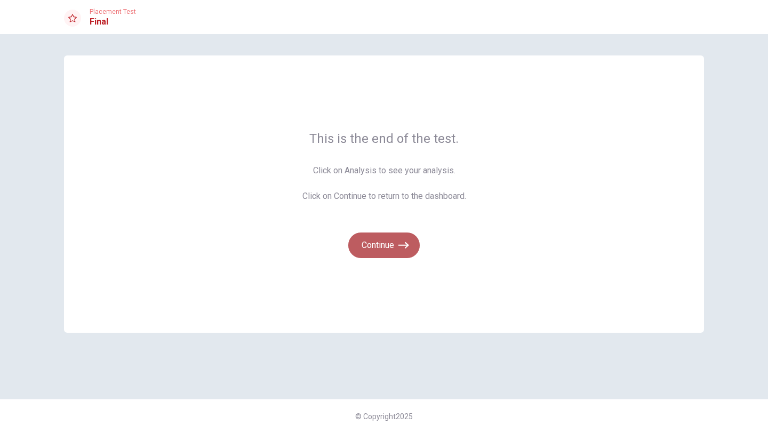
click at [379, 249] on button "Continue" at bounding box center [383, 246] width 71 height 26
